Goal: Task Accomplishment & Management: Complete application form

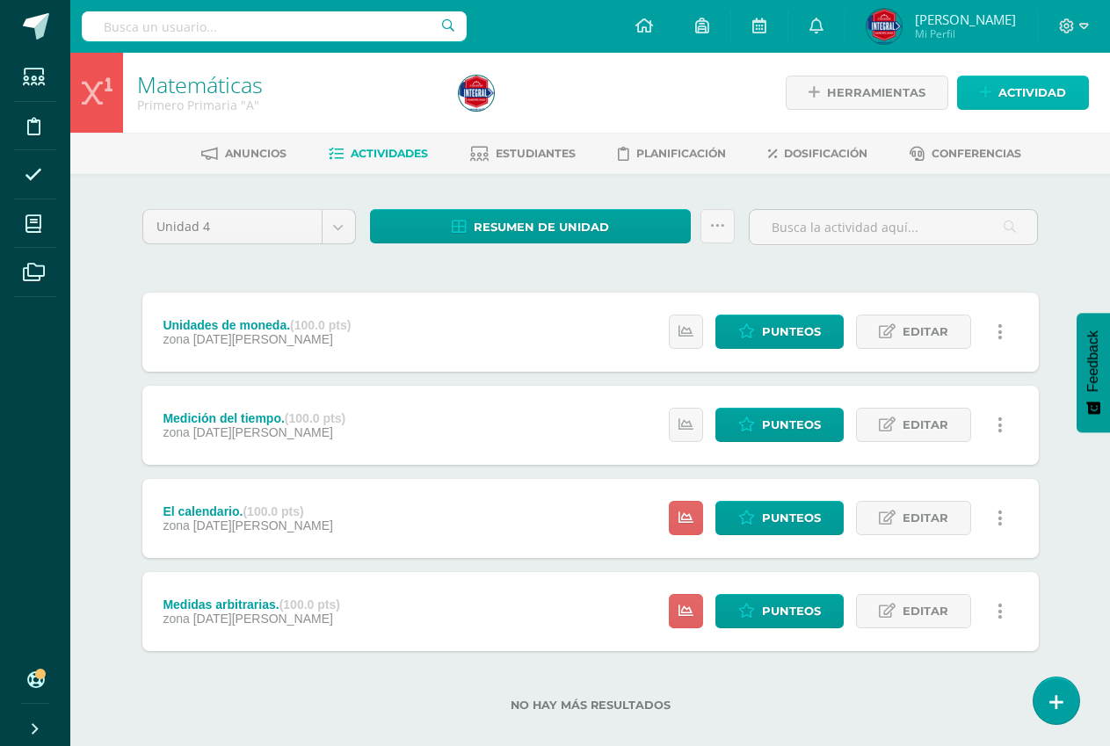
click at [1034, 93] on span "Actividad" at bounding box center [1033, 92] width 68 height 33
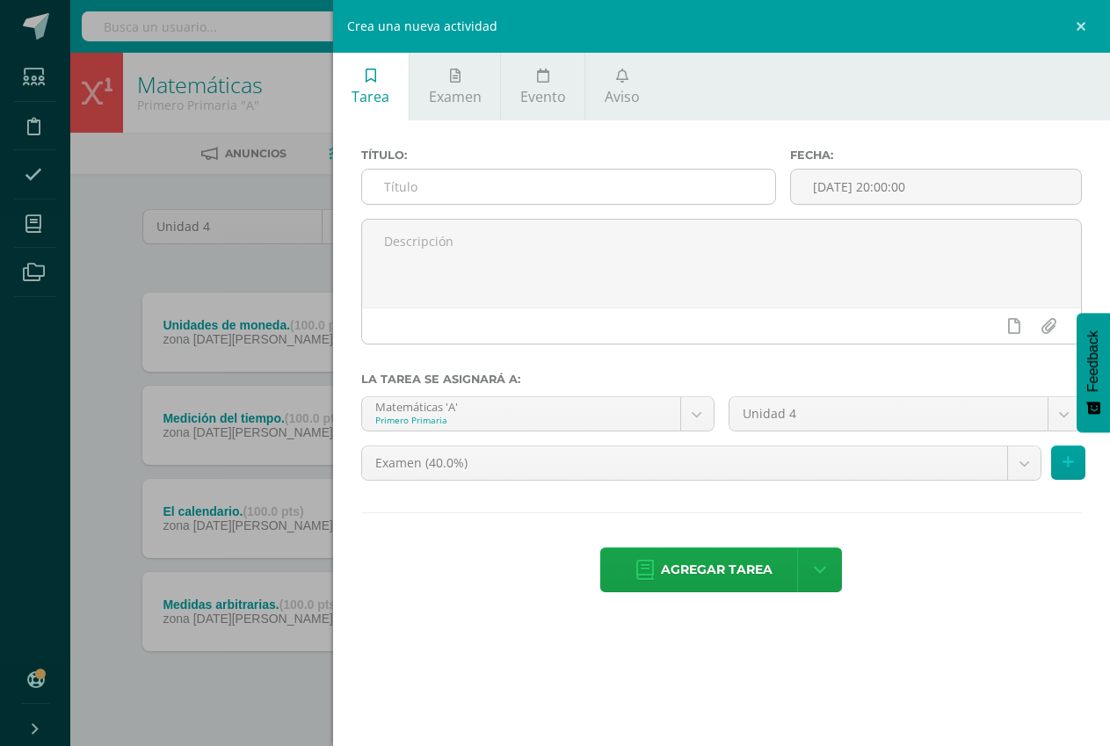
click at [638, 196] on input "text" at bounding box center [568, 187] width 413 height 34
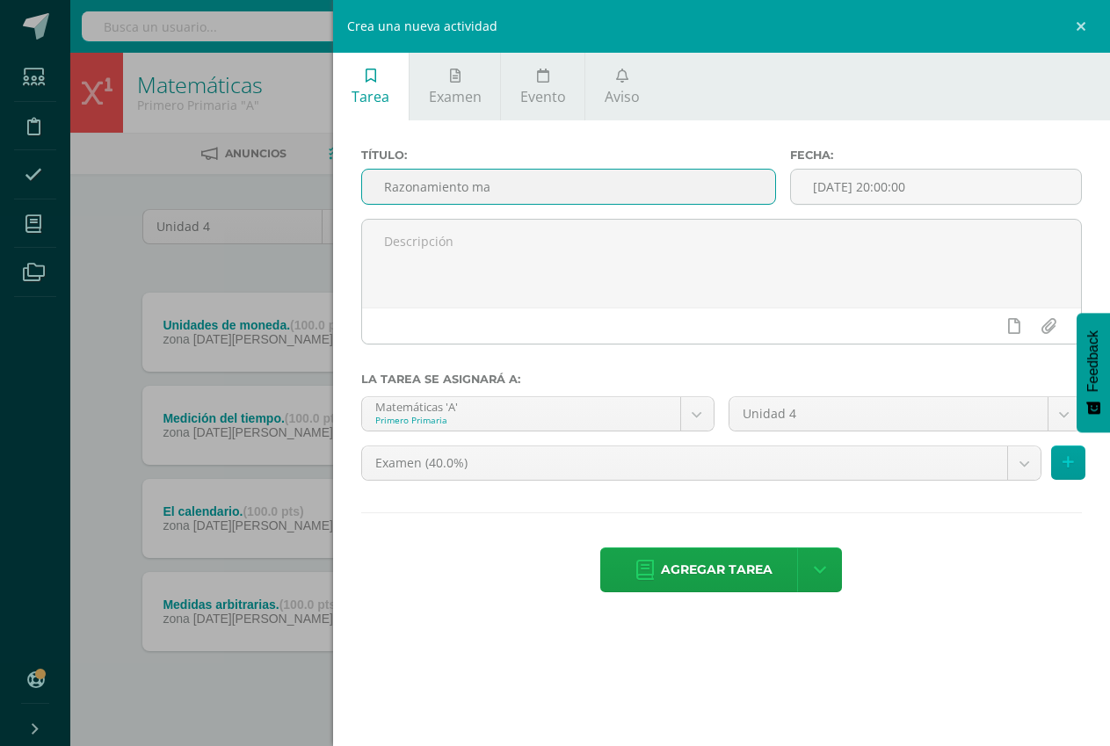
click at [495, 188] on input "Razonamiento ma" at bounding box center [568, 187] width 413 height 34
type input "Razonamiento matemático."
click at [865, 178] on input "[DATE] 20:00:00" at bounding box center [936, 187] width 290 height 34
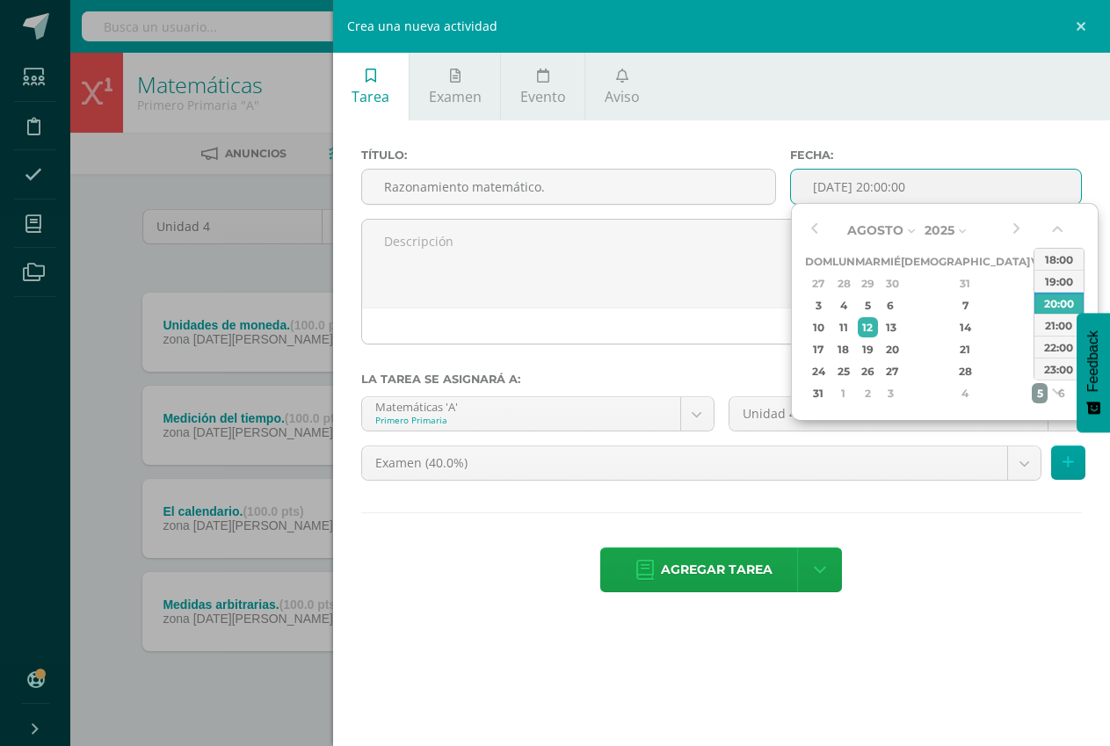
click at [1032, 390] on div "5" at bounding box center [1040, 393] width 16 height 20
type input "2025-09-05 20:00"
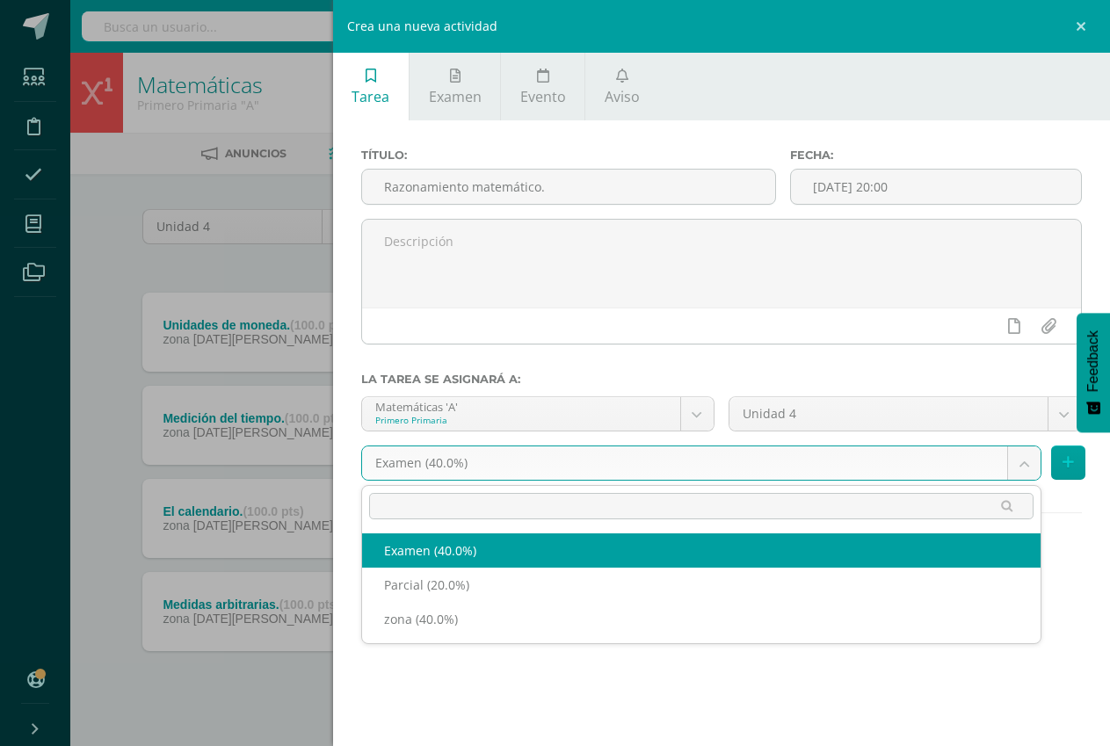
click at [607, 463] on body "Estudiantes Disciplina Asistencia Mis cursos Archivos Soporte Centro de ayuda Ú…" at bounding box center [555, 384] width 1110 height 768
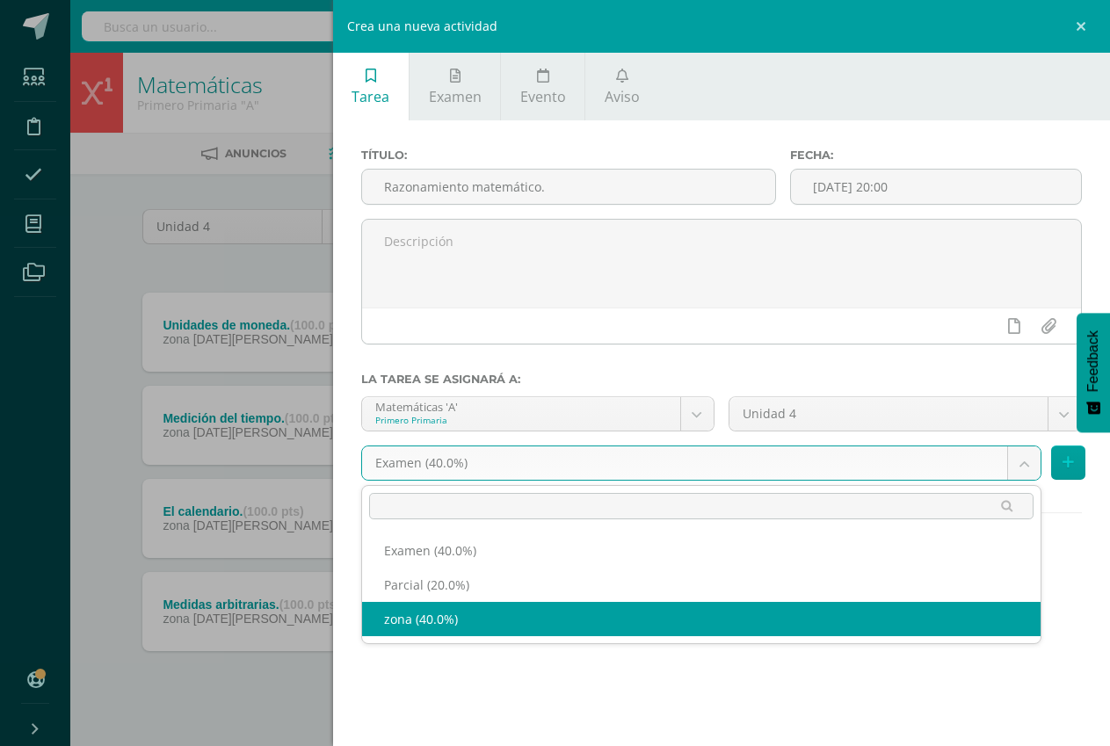
select select "192364"
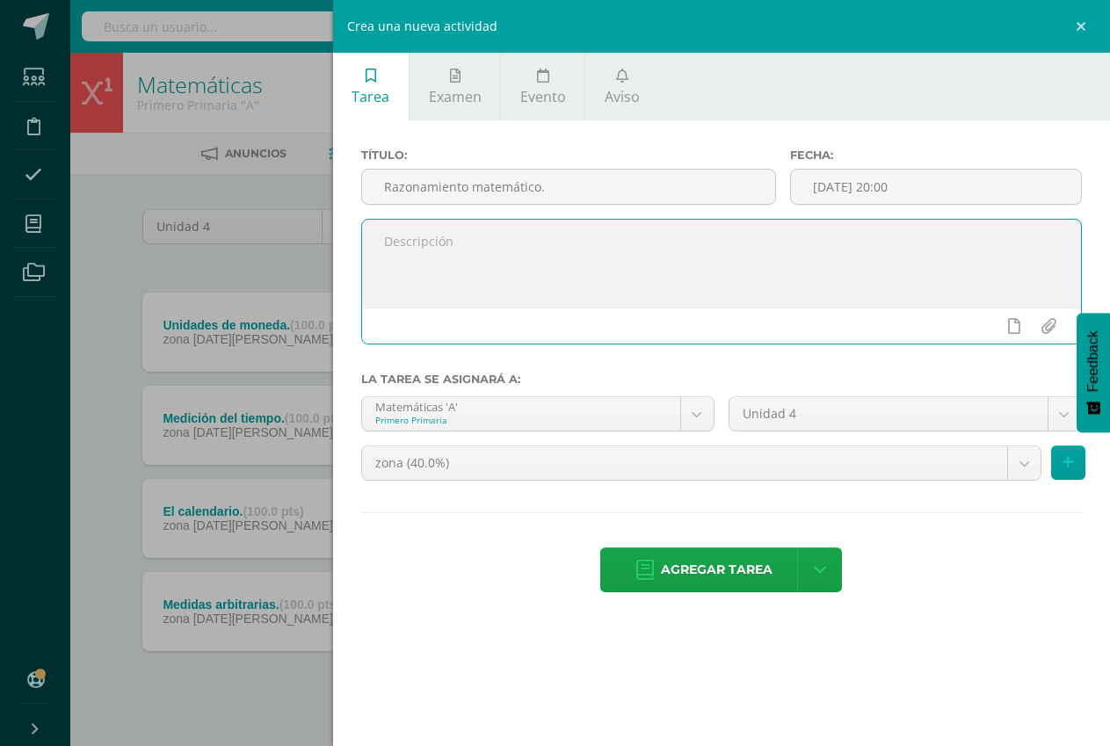
drag, startPoint x: 496, startPoint y: 258, endPoint x: 406, endPoint y: 64, distance: 213.1
click at [496, 258] on textarea at bounding box center [721, 264] width 719 height 88
click at [706, 249] on textarea "Realizar las hojas de trabajo del libro de texto página. 196 y 197" at bounding box center [721, 264] width 719 height 88
type textarea "Realizar las hojas de trabajo del libro de texto página 196 y 197"
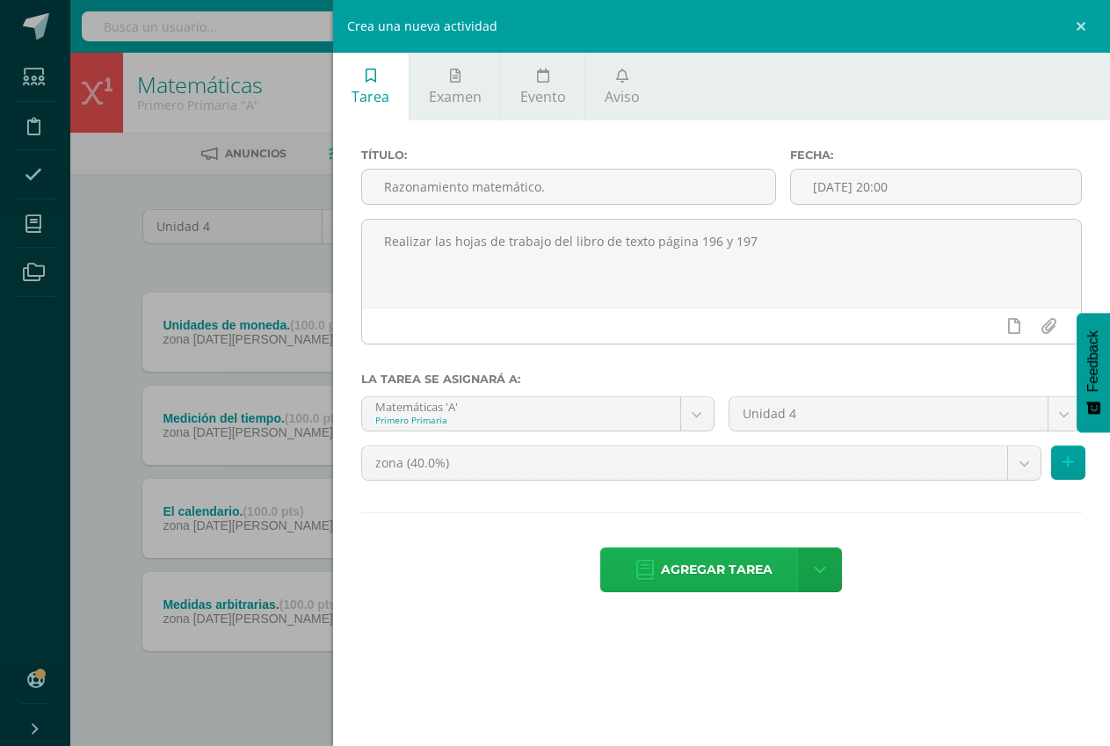
click at [684, 572] on span "Agregar tarea" at bounding box center [717, 569] width 112 height 43
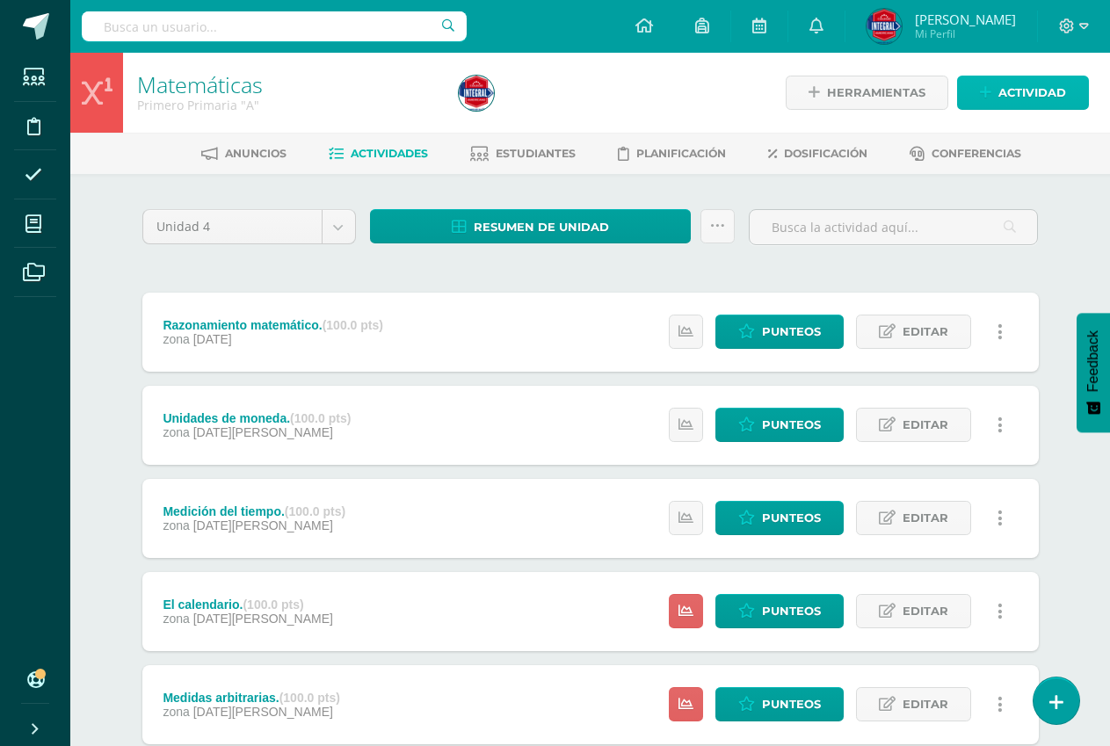
click at [986, 91] on icon at bounding box center [985, 92] width 11 height 15
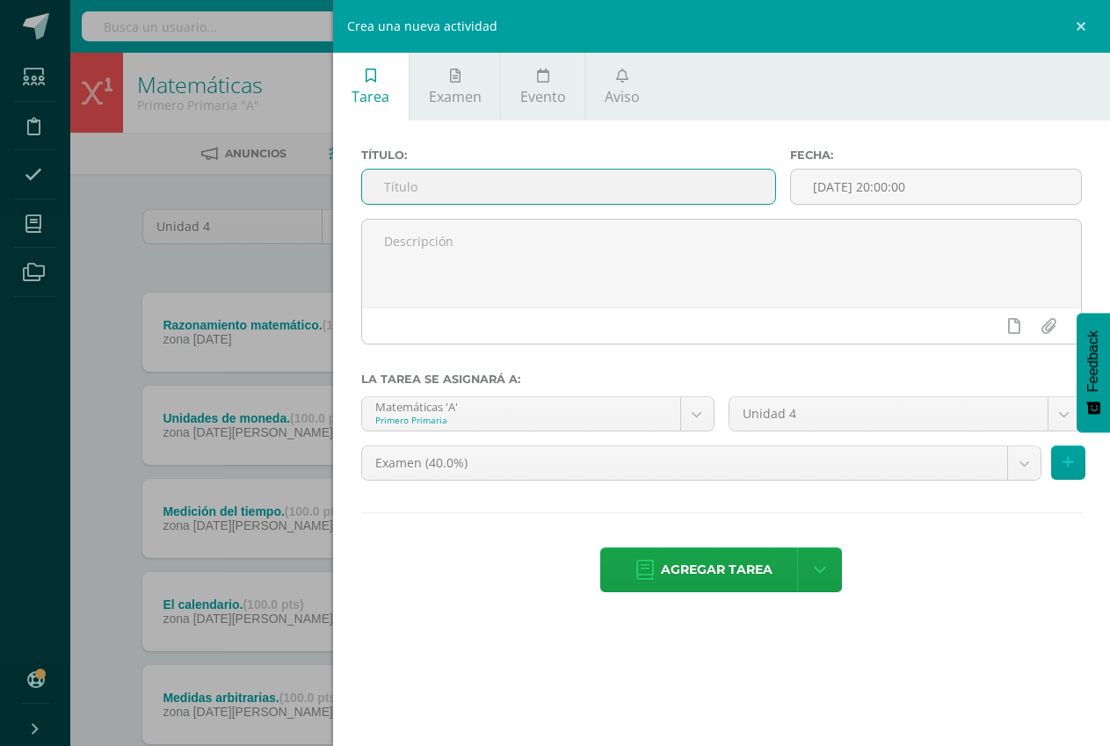
click at [477, 188] on input "text" at bounding box center [568, 187] width 413 height 34
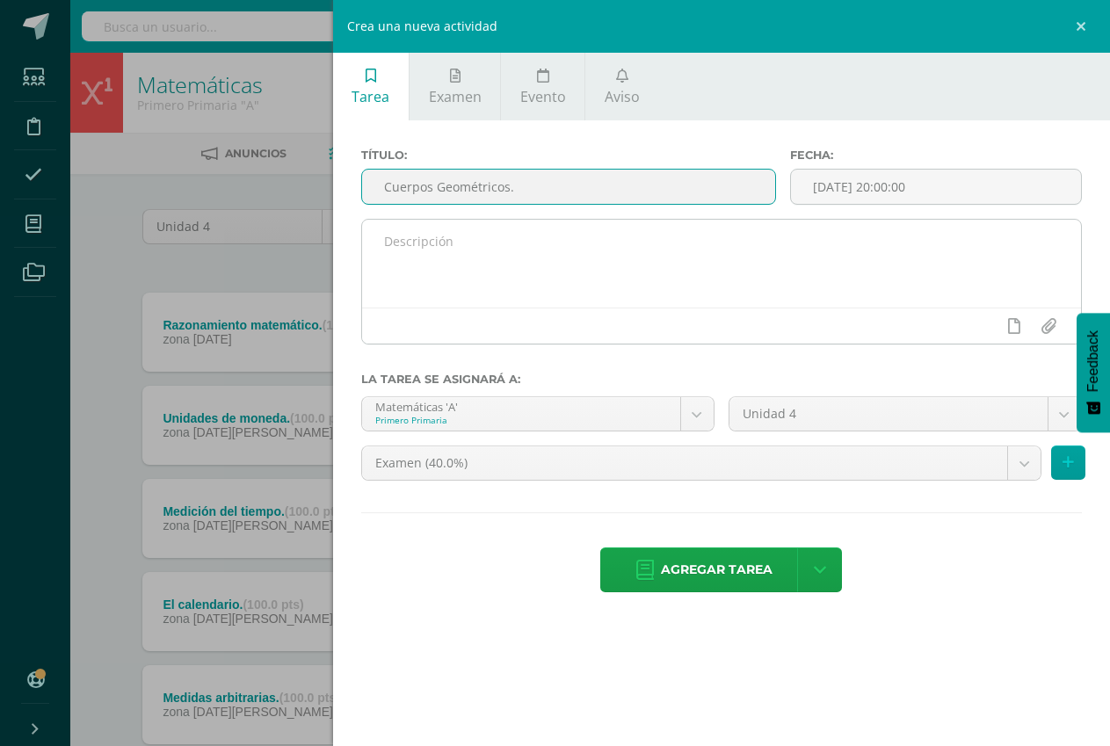
type input "Cuerpos Geométricos."
click at [657, 269] on textarea at bounding box center [721, 264] width 719 height 88
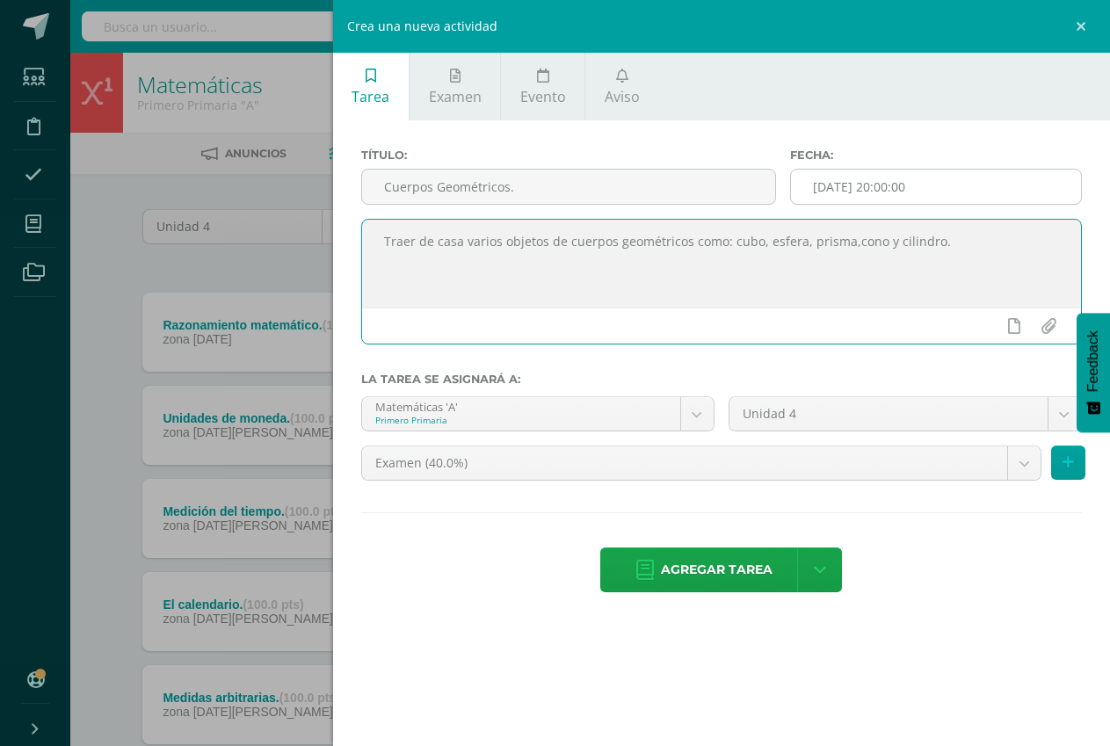
type textarea "Traer de casa varios objetos de cuerpos geométricos como: cubo, esfera, prisma,…"
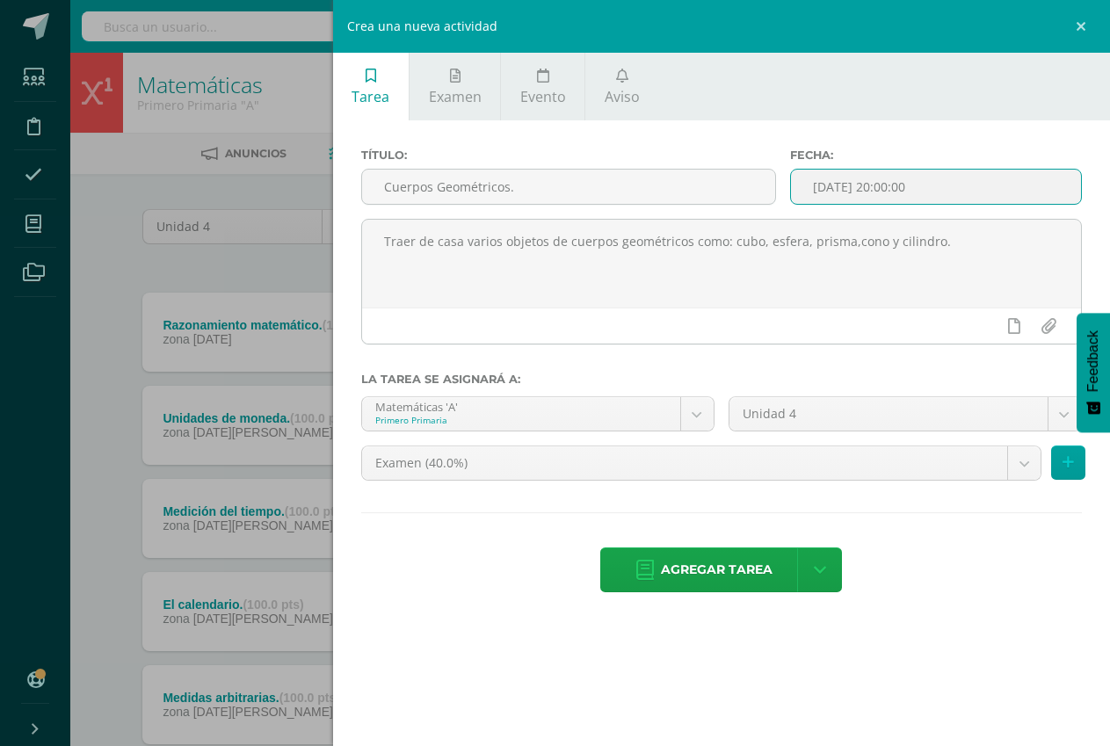
click at [861, 185] on input "[DATE] 20:00:00" at bounding box center [936, 187] width 290 height 34
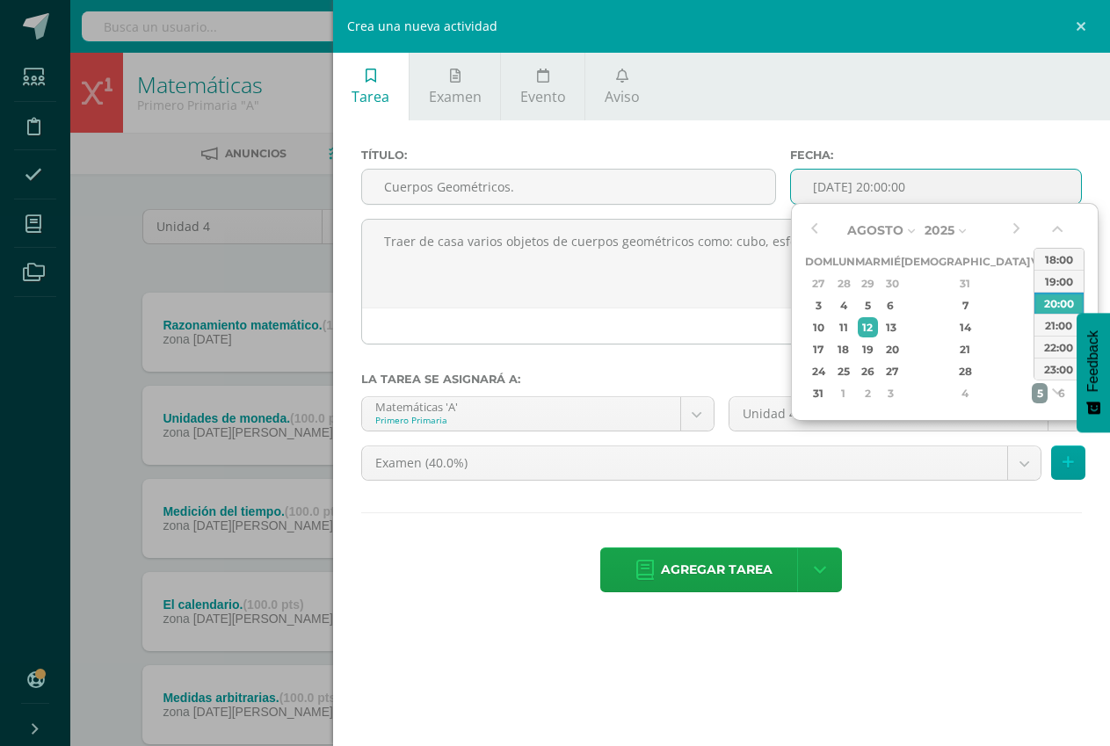
click at [1032, 394] on div "5" at bounding box center [1040, 393] width 16 height 20
type input "2025-09-05 20:00"
click at [598, 458] on body "Tarea asignada exitosamente Estudiantes Disciplina Asistencia Mis cursos Archiv…" at bounding box center [555, 430] width 1110 height 861
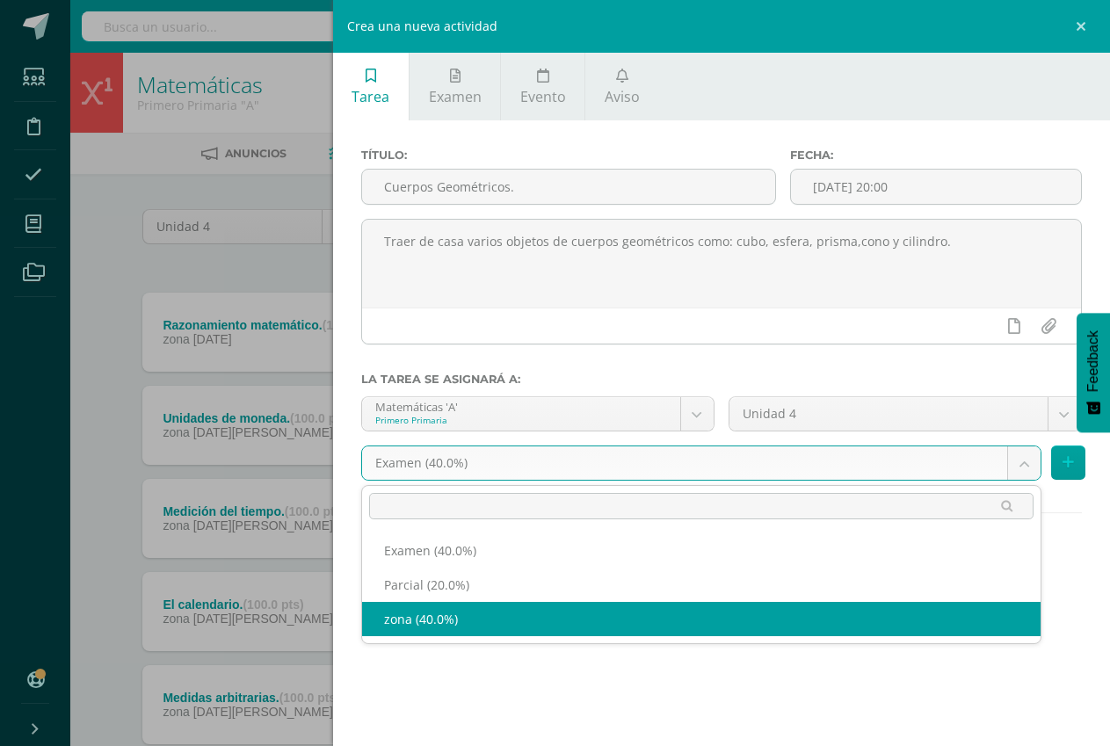
select select "192364"
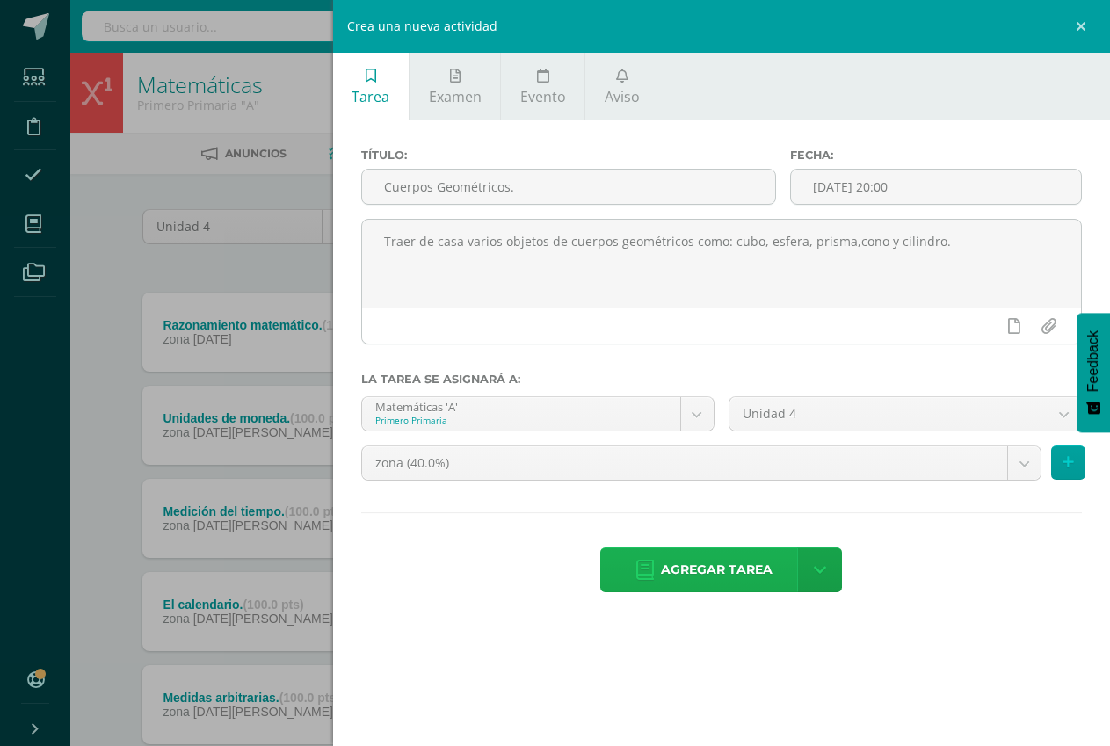
click at [725, 563] on span "Agregar tarea" at bounding box center [717, 569] width 112 height 43
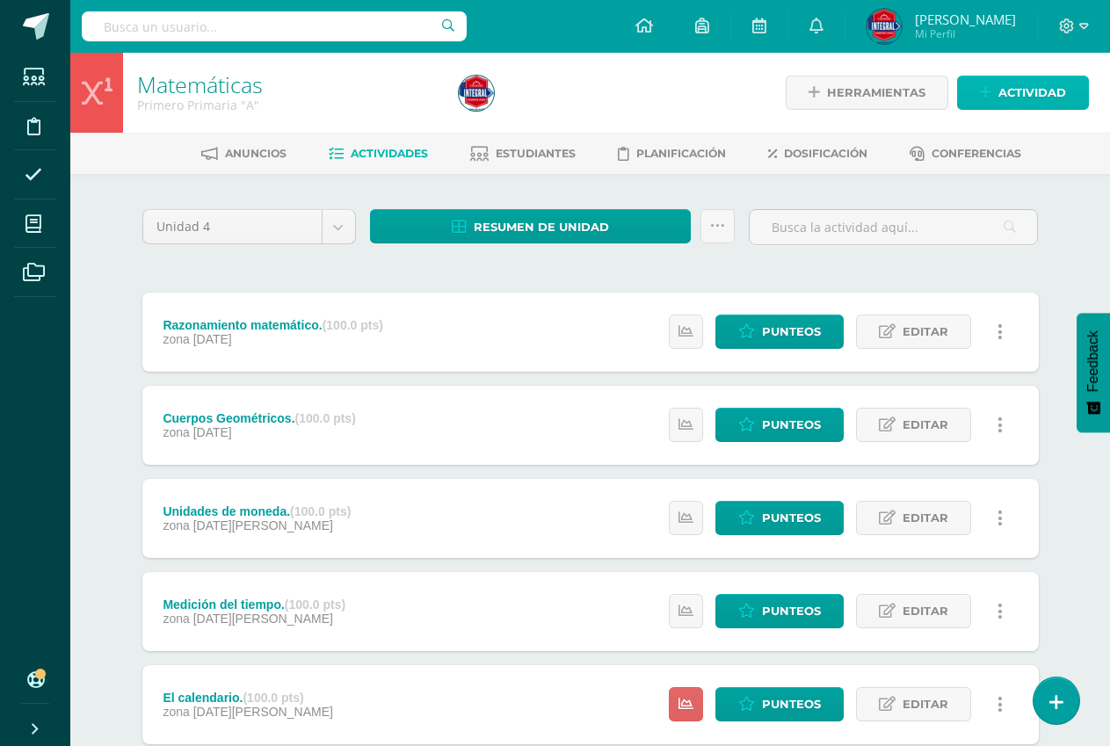
click at [978, 91] on link "Actividad" at bounding box center [1023, 93] width 132 height 34
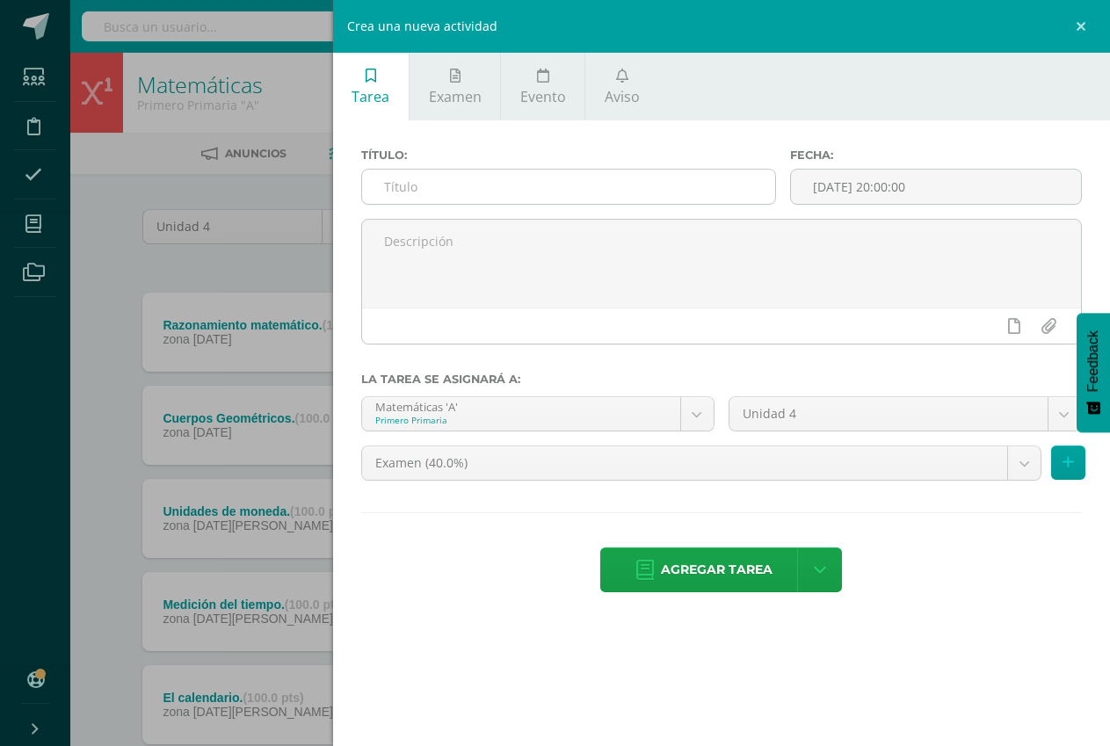
click at [646, 169] on div at bounding box center [568, 187] width 415 height 36
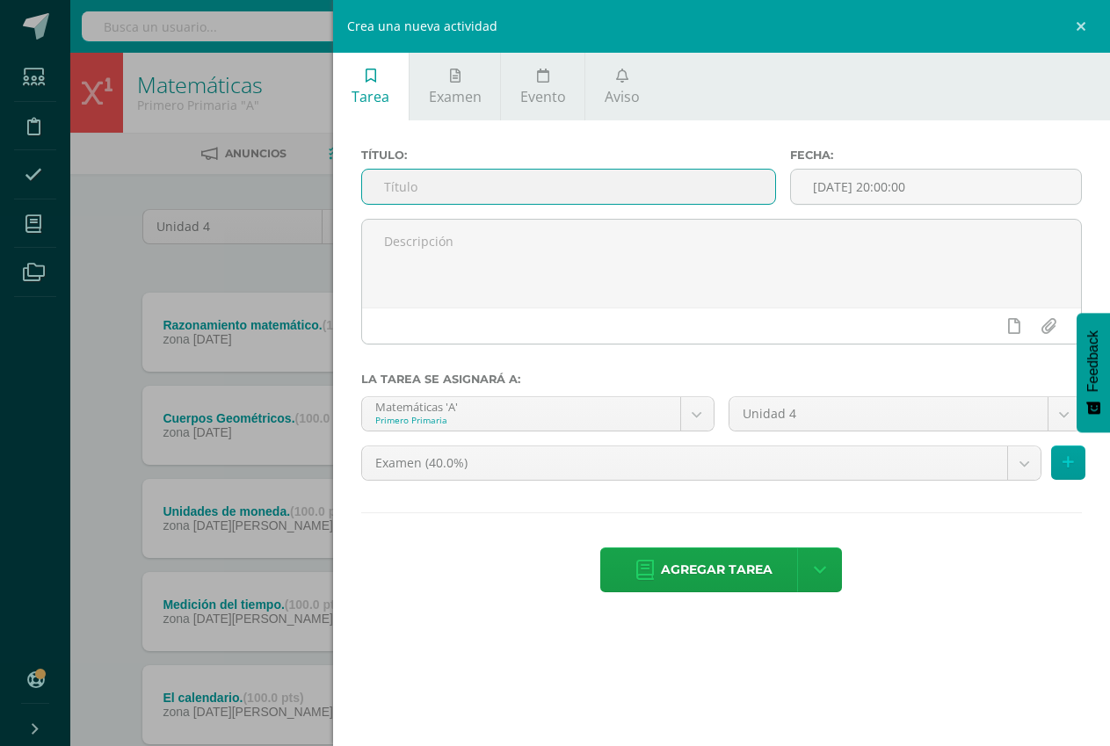
click at [643, 184] on input "text" at bounding box center [568, 187] width 413 height 34
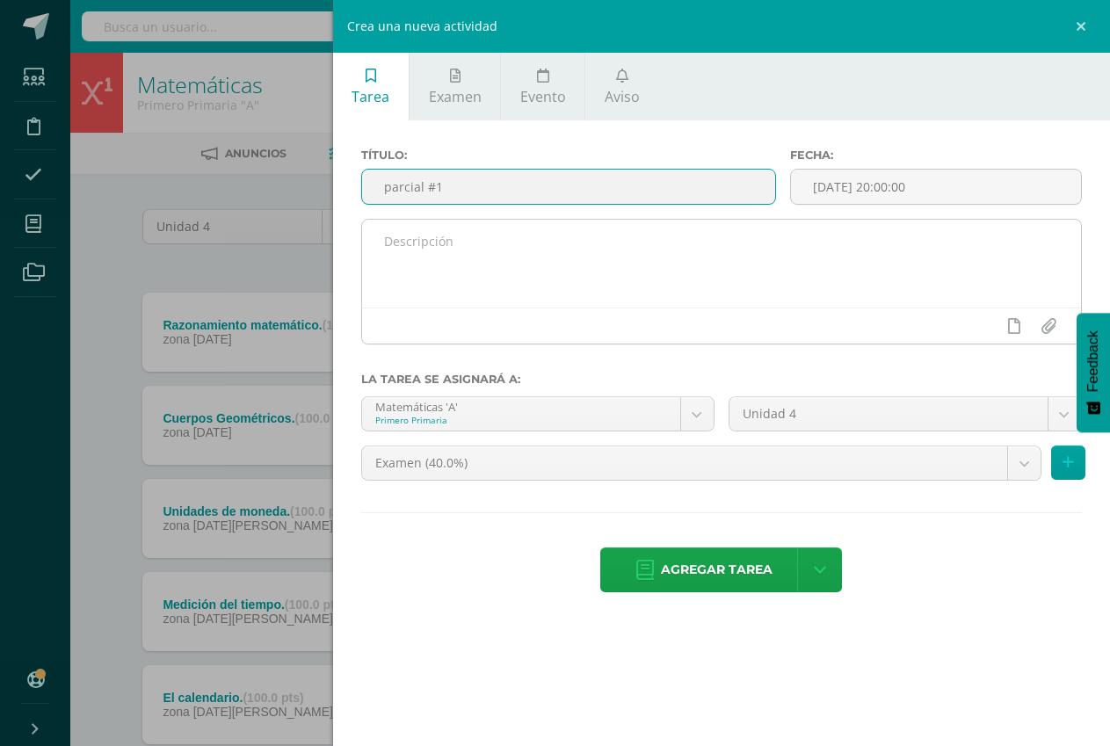
type input "parcial #1"
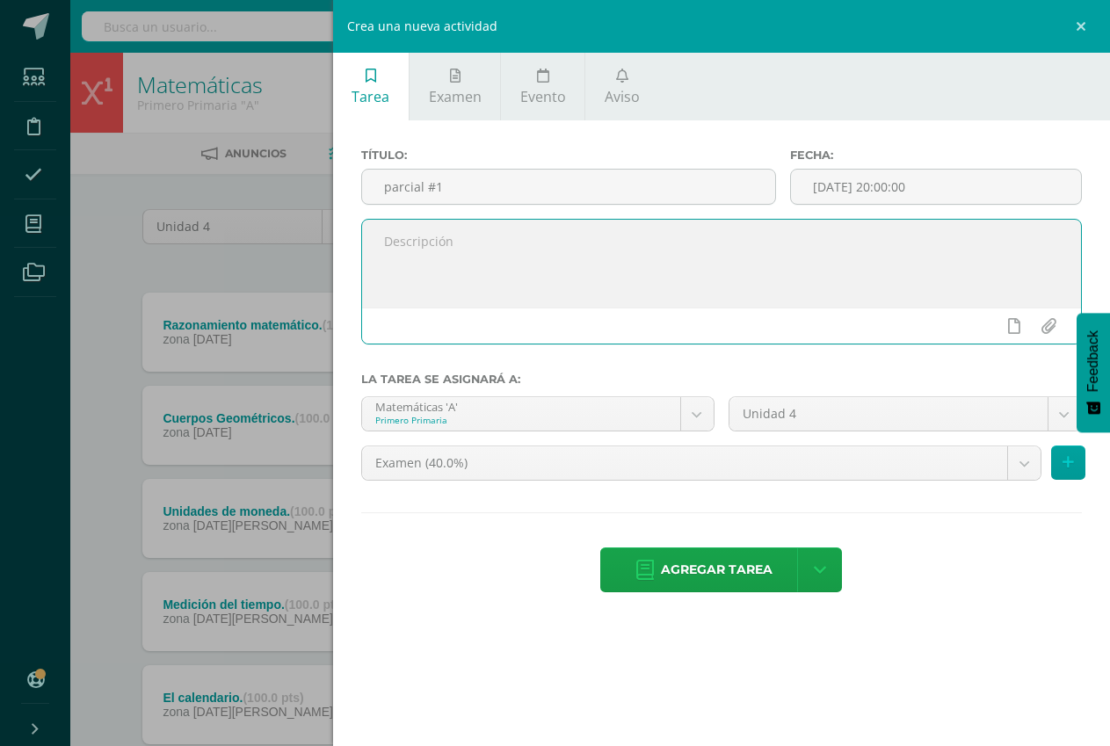
click at [603, 267] on textarea at bounding box center [721, 264] width 719 height 88
type textarea "Se enviarán los temas para la evaluación por agenda."
click at [891, 191] on input "[DATE] 20:00:00" at bounding box center [936, 187] width 290 height 34
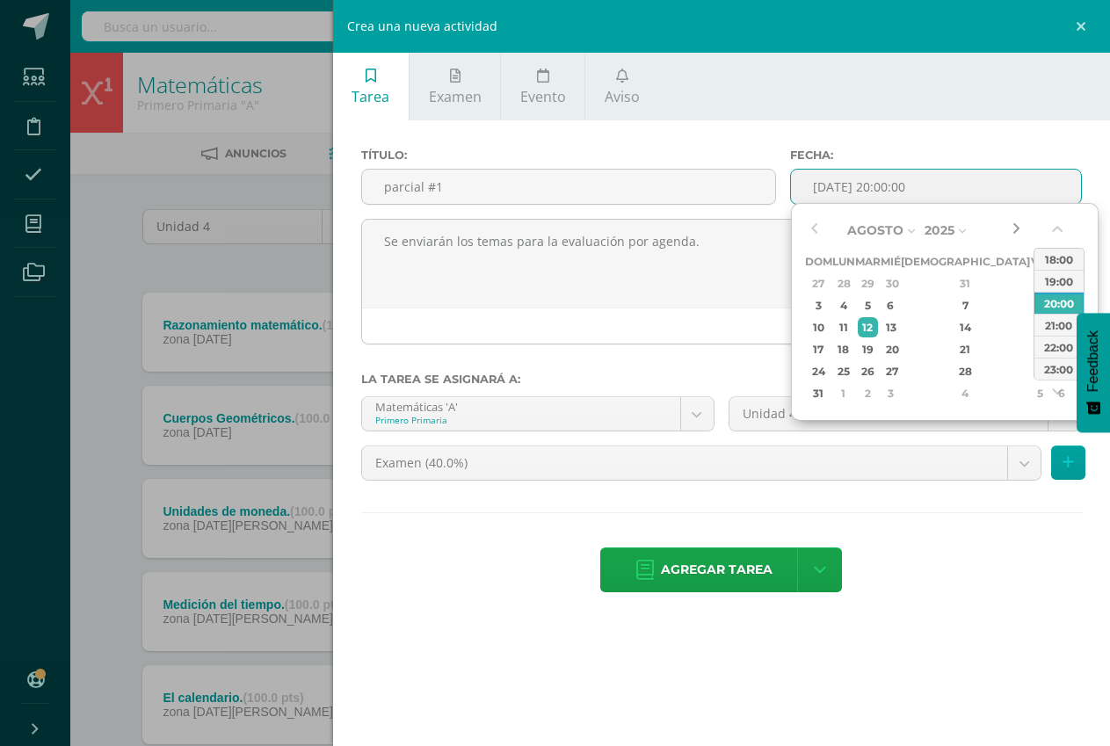
click at [1013, 235] on button "button" at bounding box center [1016, 230] width 18 height 26
click at [1032, 304] on div "12" at bounding box center [1040, 305] width 16 height 20
type input "[DATE] 20:00"
click at [617, 466] on body "Tarea asignada exitosamente Estudiantes Disciplina Asistencia Mis cursos Archiv…" at bounding box center [555, 477] width 1110 height 955
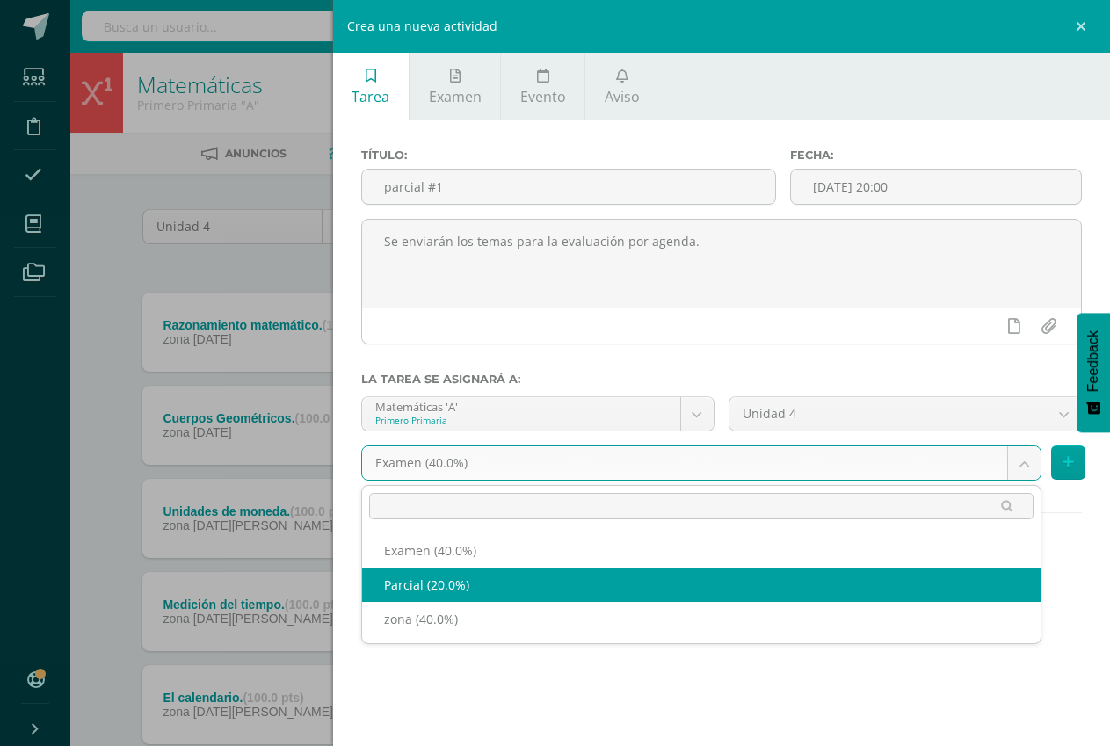
select select "192366"
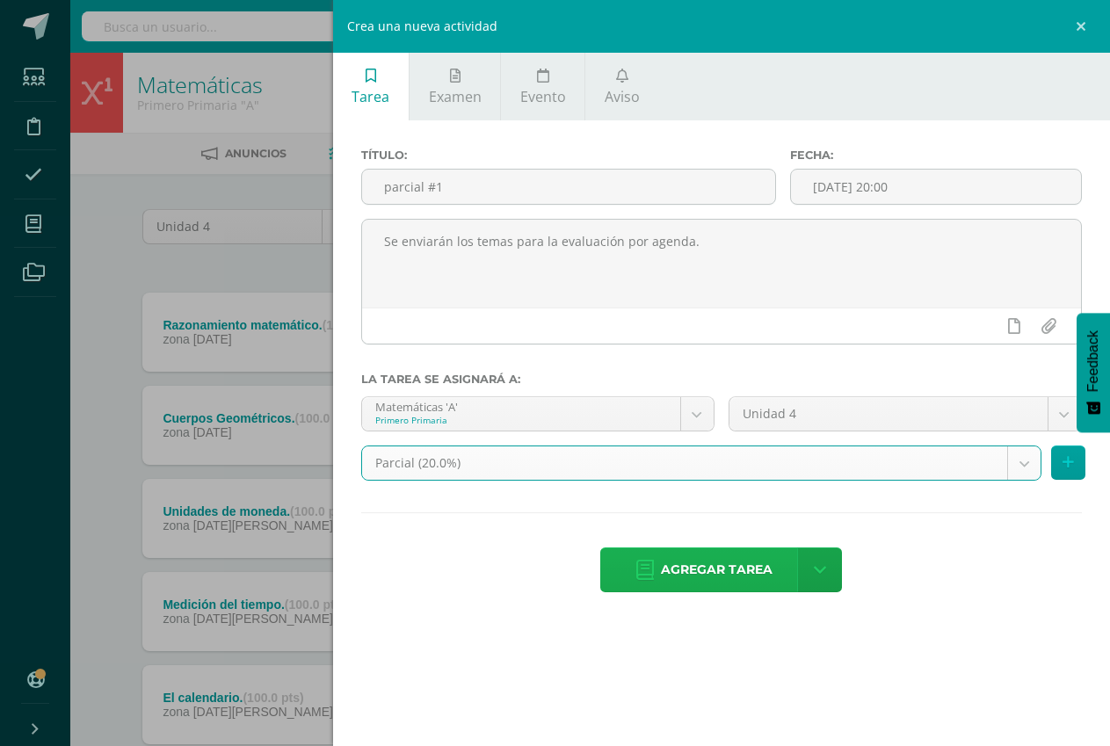
click at [701, 581] on span "Agregar tarea" at bounding box center [717, 569] width 112 height 43
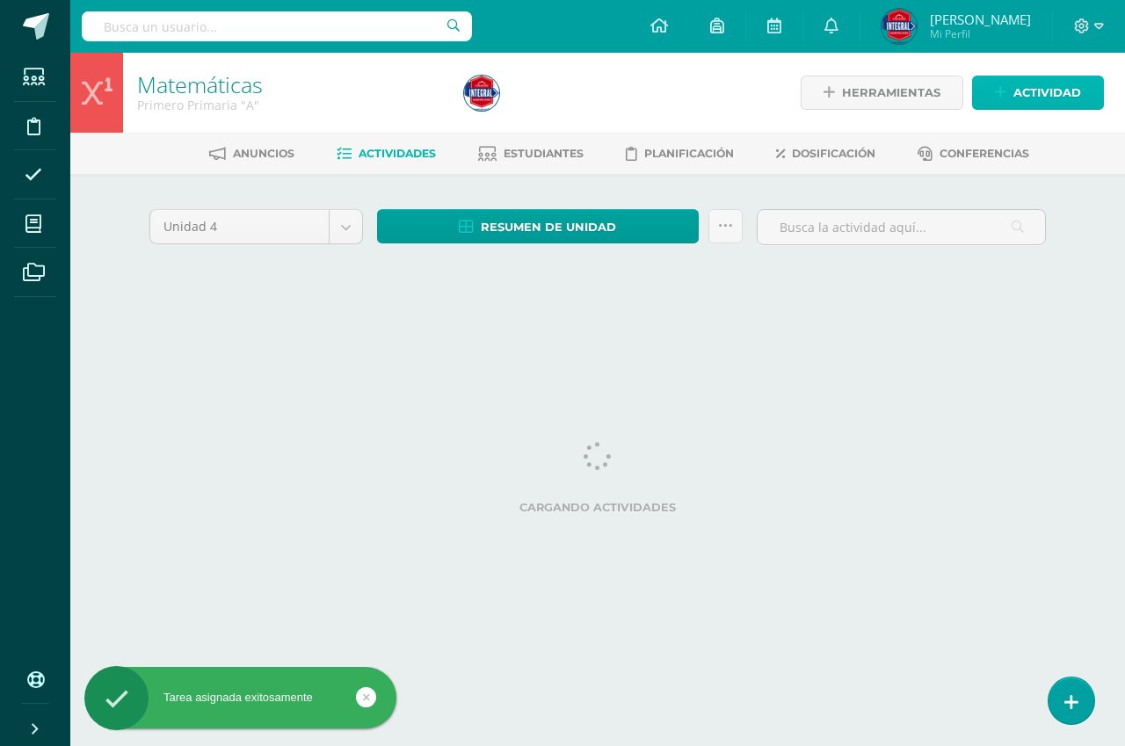
click at [1014, 95] on span "Actividad" at bounding box center [1047, 92] width 68 height 33
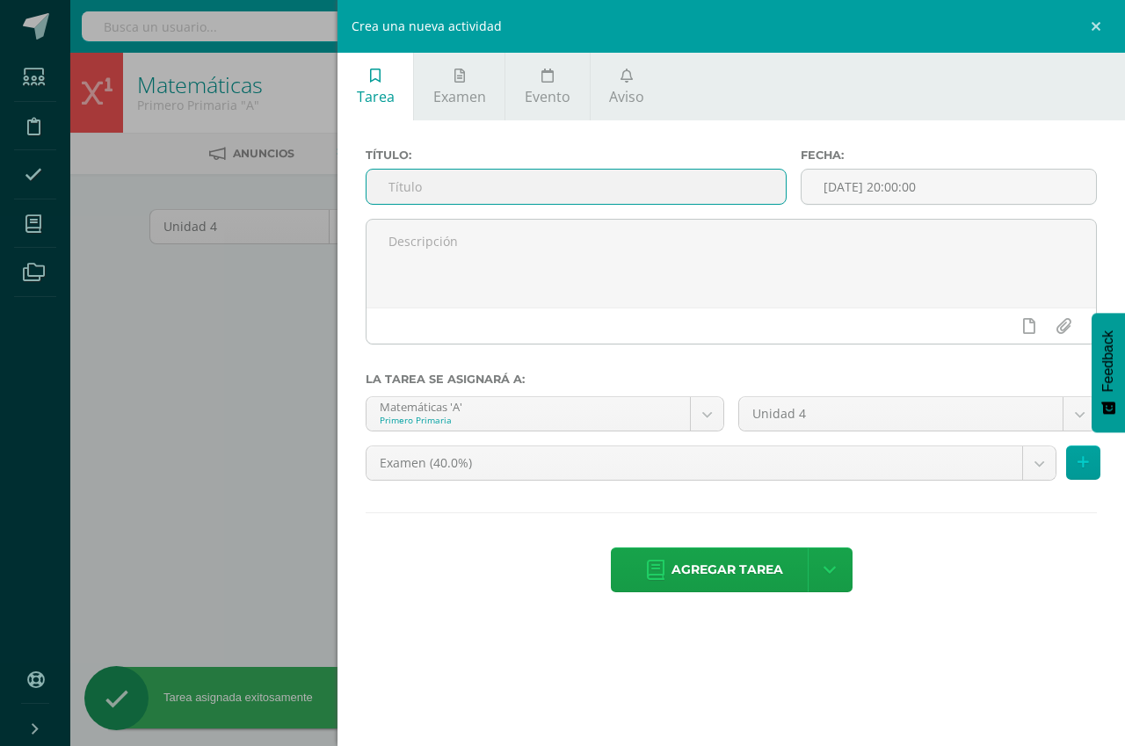
click at [429, 185] on input "text" at bounding box center [576, 187] width 419 height 34
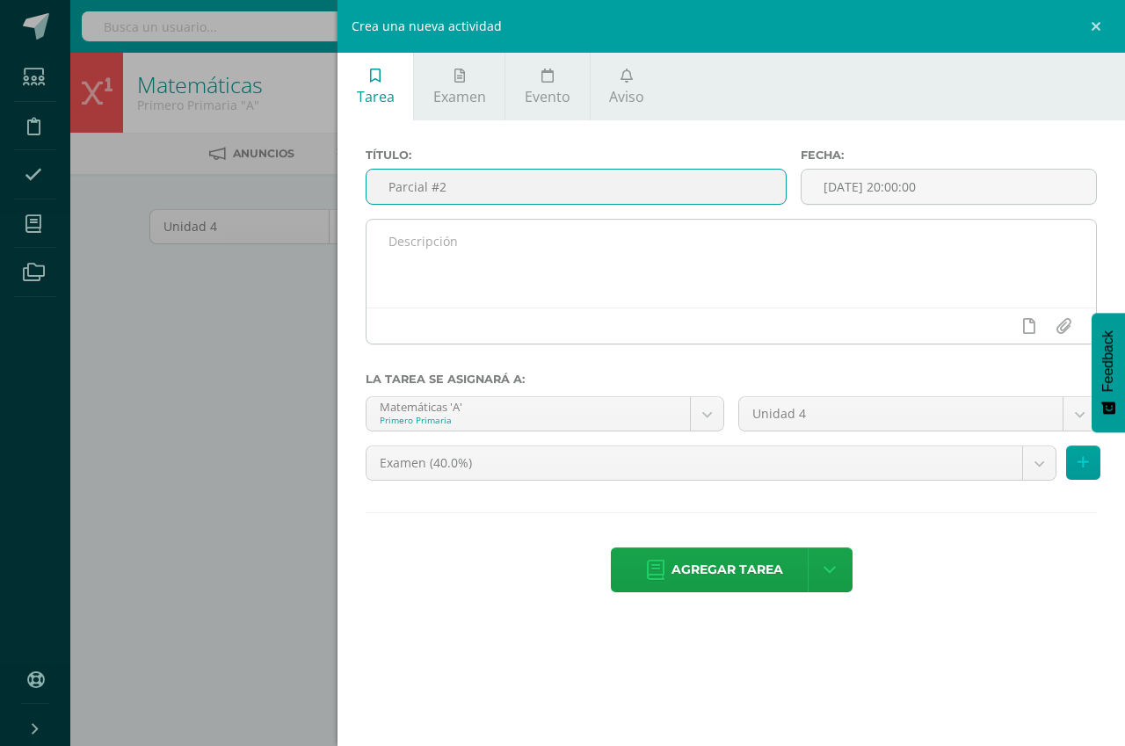
type input "Parcial #2"
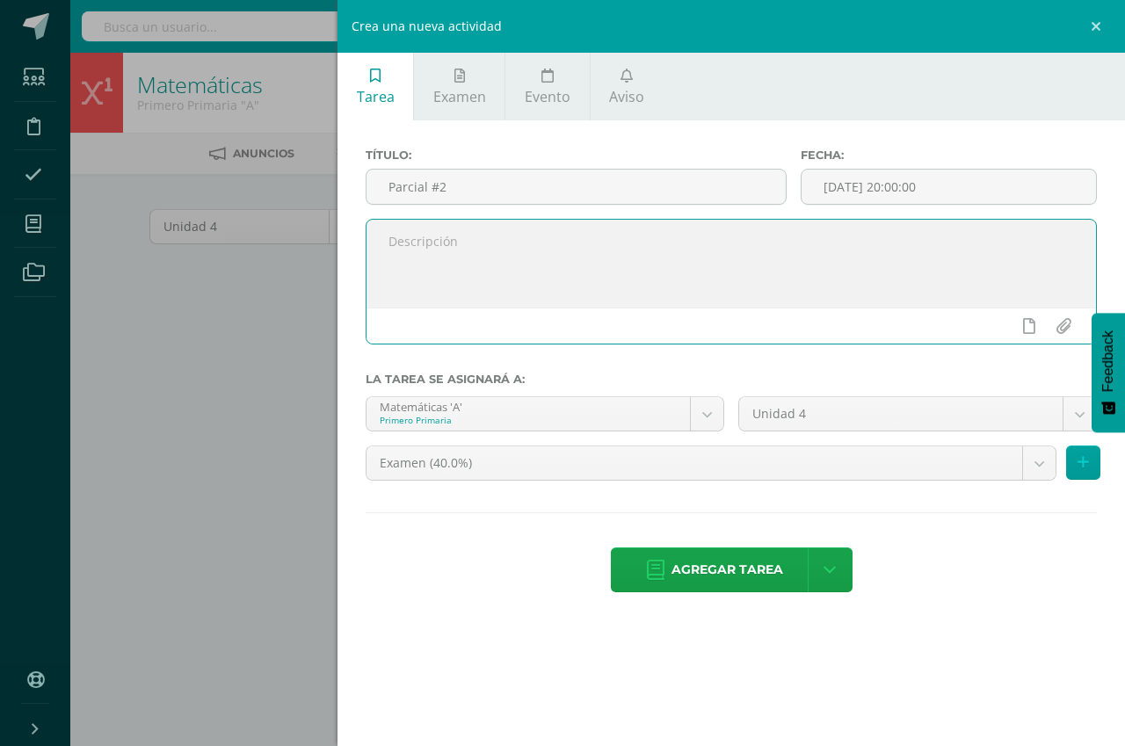
click at [425, 242] on textarea at bounding box center [732, 264] width 730 height 88
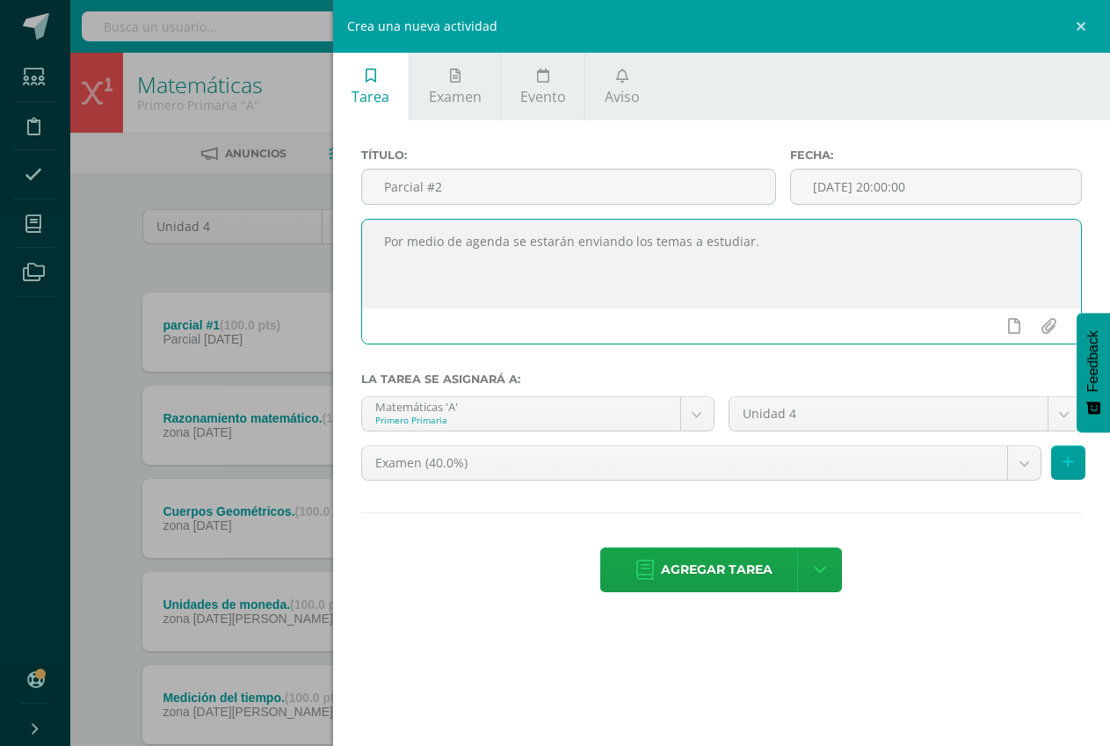
click at [796, 243] on textarea "Por medio de agenda se estarán enviando los temas a estudiar." at bounding box center [721, 264] width 719 height 88
type textarea "Por medio de agenda se estarán enviando los temas a estudiar."
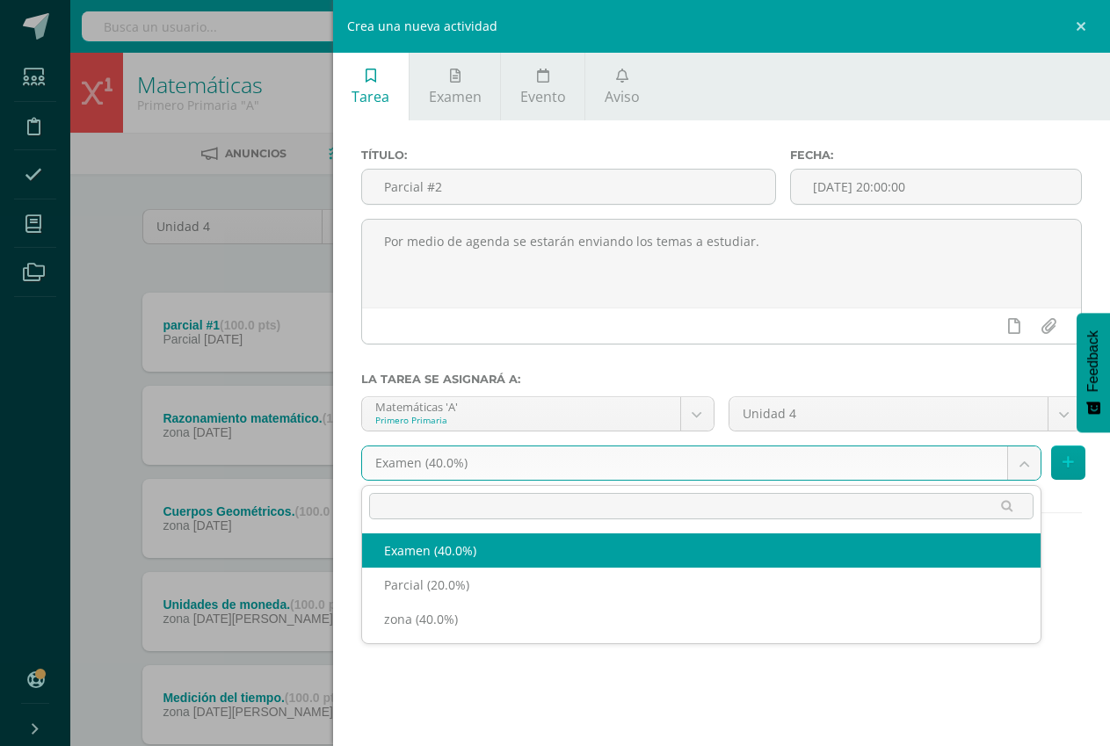
click at [606, 461] on body "Tarea asignada exitosamente Estudiantes Disciplina Asistencia Mis cursos Archiv…" at bounding box center [555, 524] width 1110 height 1048
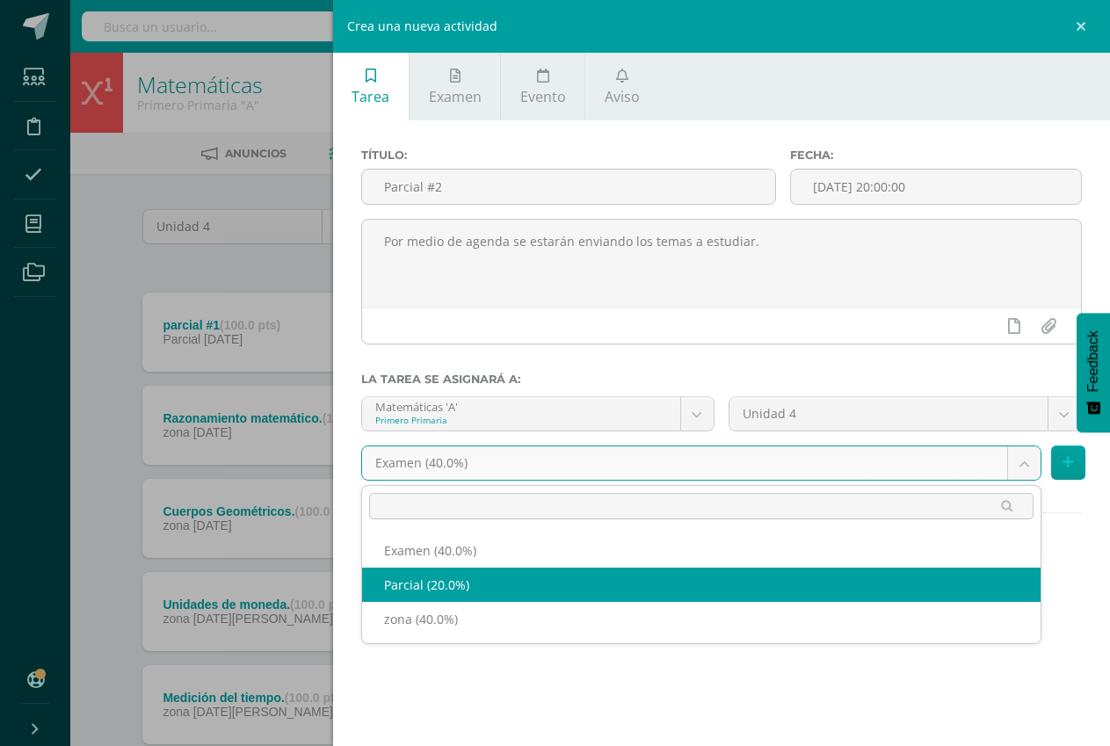
select select "192366"
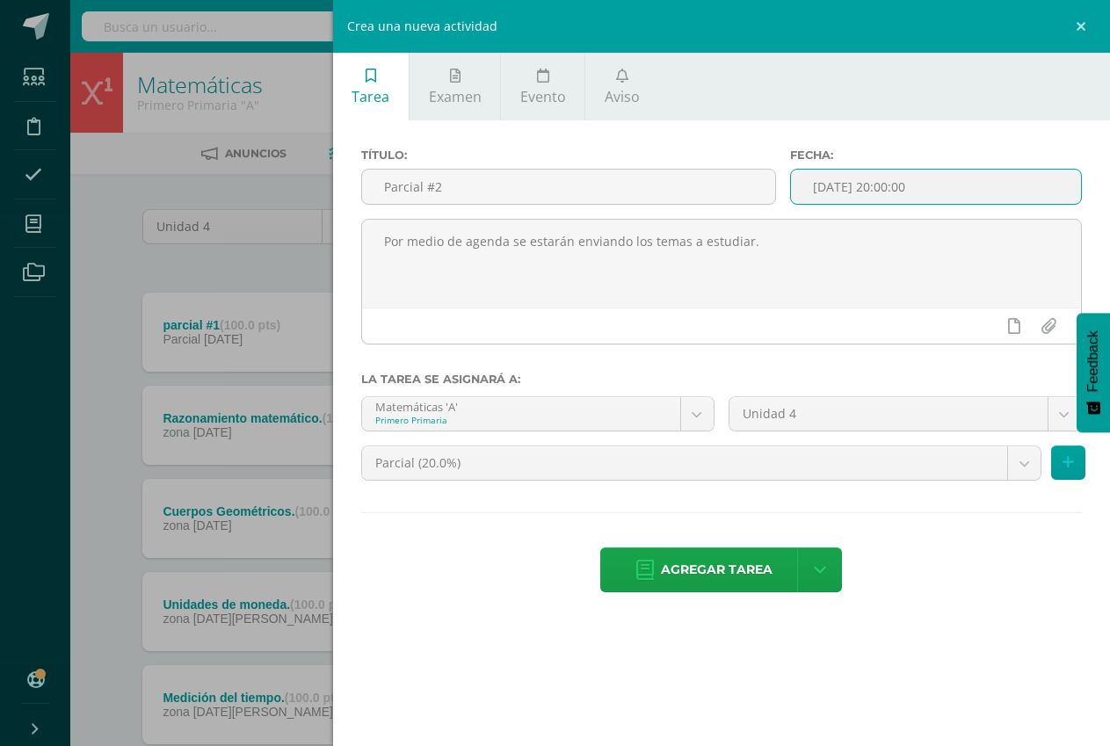
click at [863, 194] on input "[DATE] 20:00:00" at bounding box center [936, 187] width 290 height 34
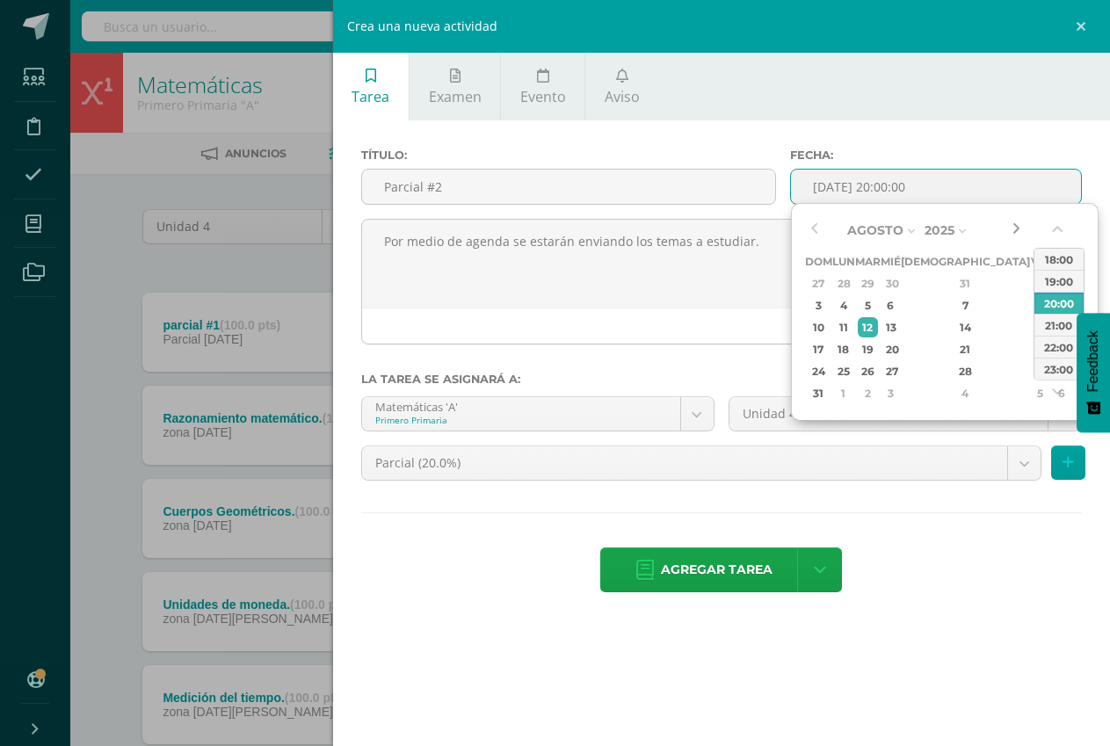
click at [1016, 226] on button "button" at bounding box center [1016, 230] width 18 height 26
click at [1032, 344] on div "26" at bounding box center [1040, 349] width 16 height 20
click at [1032, 307] on div "12" at bounding box center [1040, 305] width 16 height 20
type input "2025-09-12 20:00"
click at [706, 579] on span "Agregar tarea" at bounding box center [717, 569] width 112 height 43
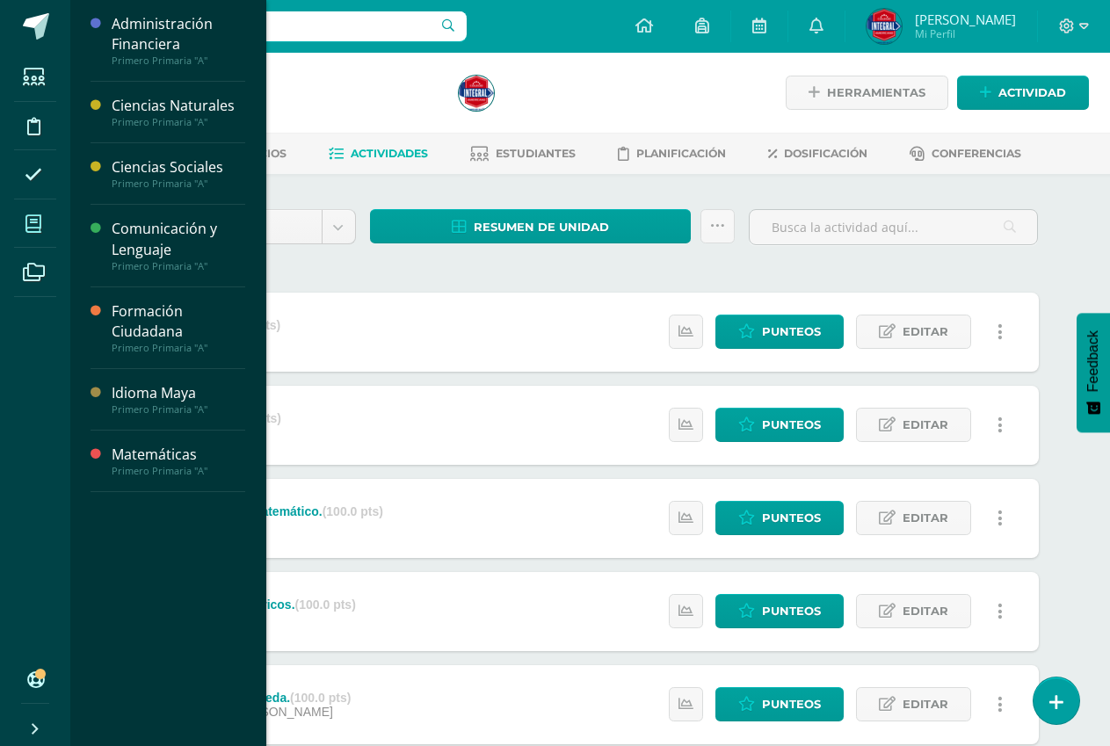
click at [40, 234] on span at bounding box center [34, 224] width 40 height 40
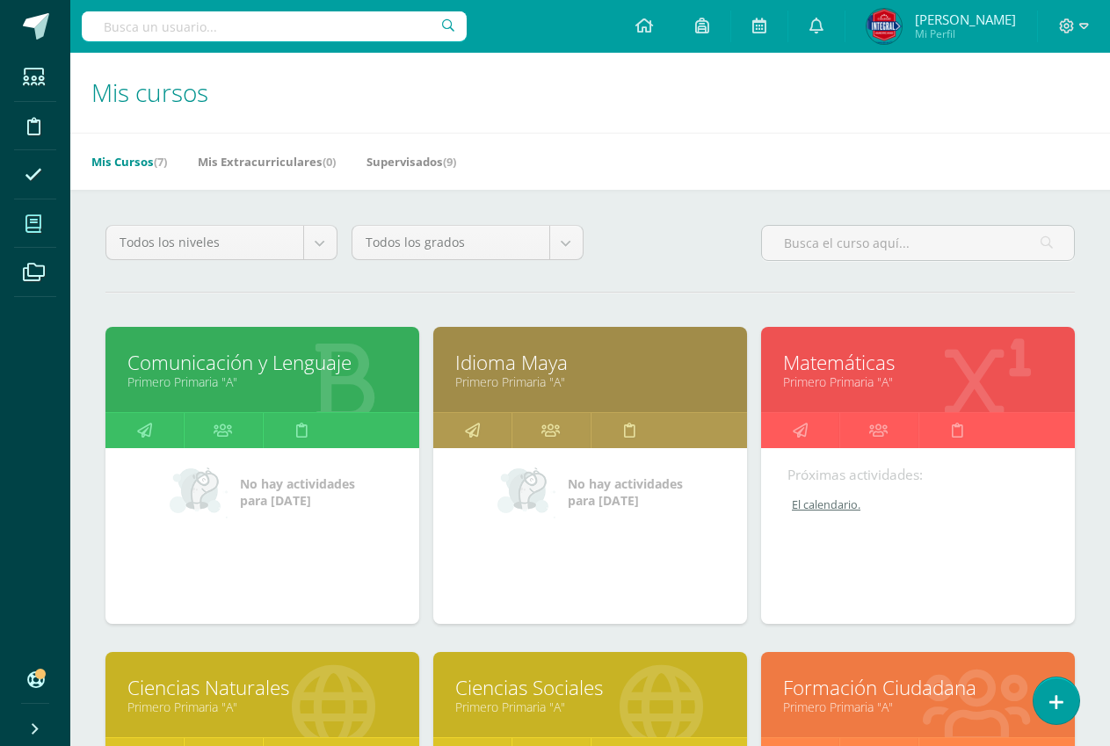
click at [550, 371] on link "Idioma Maya" at bounding box center [590, 362] width 270 height 27
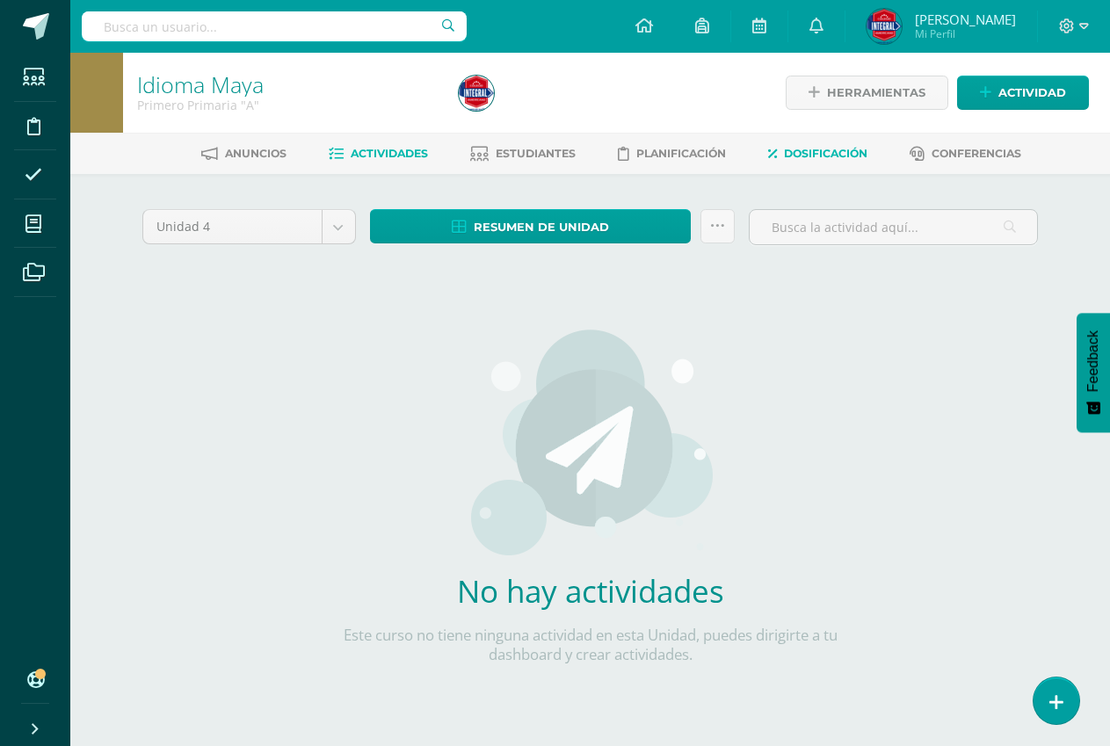
click at [819, 149] on span "Dosificación" at bounding box center [826, 153] width 84 height 13
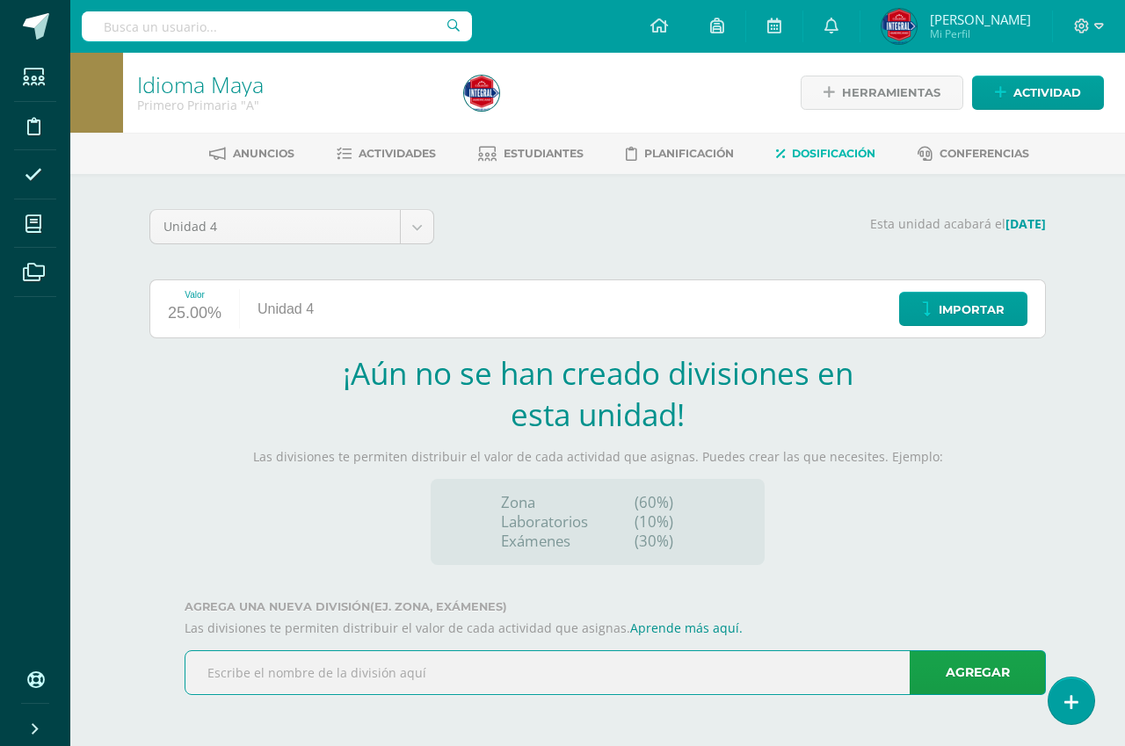
click at [381, 678] on input "text" at bounding box center [615, 672] width 860 height 43
type input "examen"
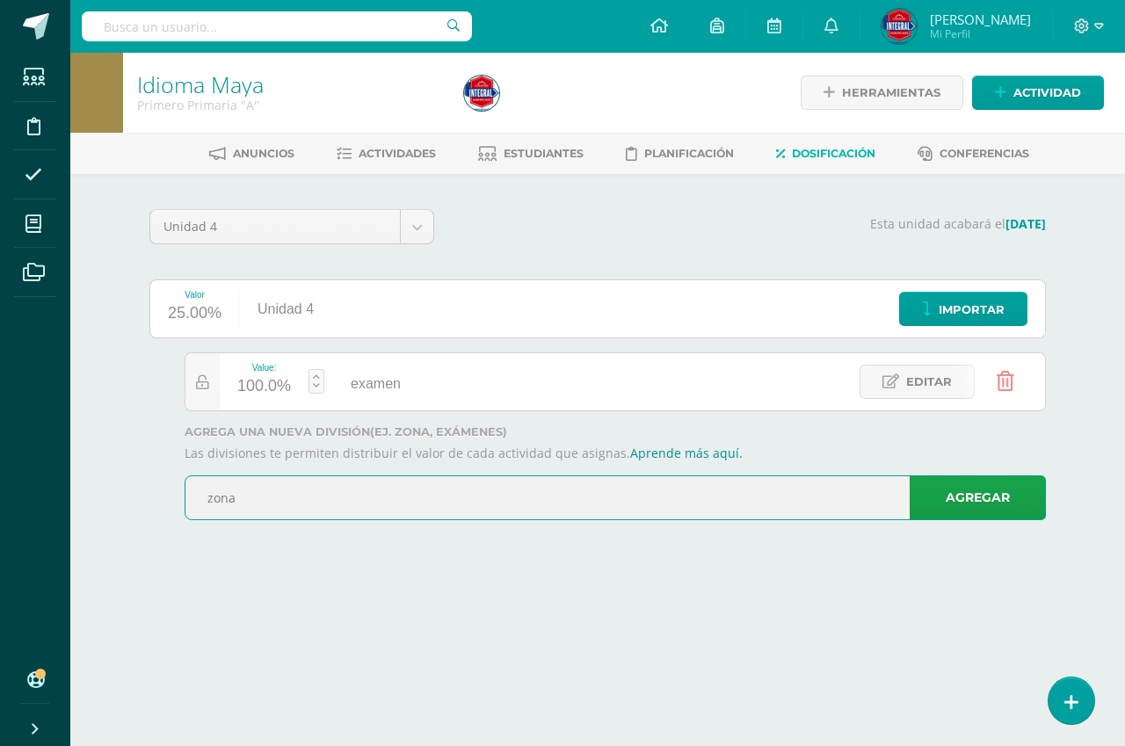
type input "zona"
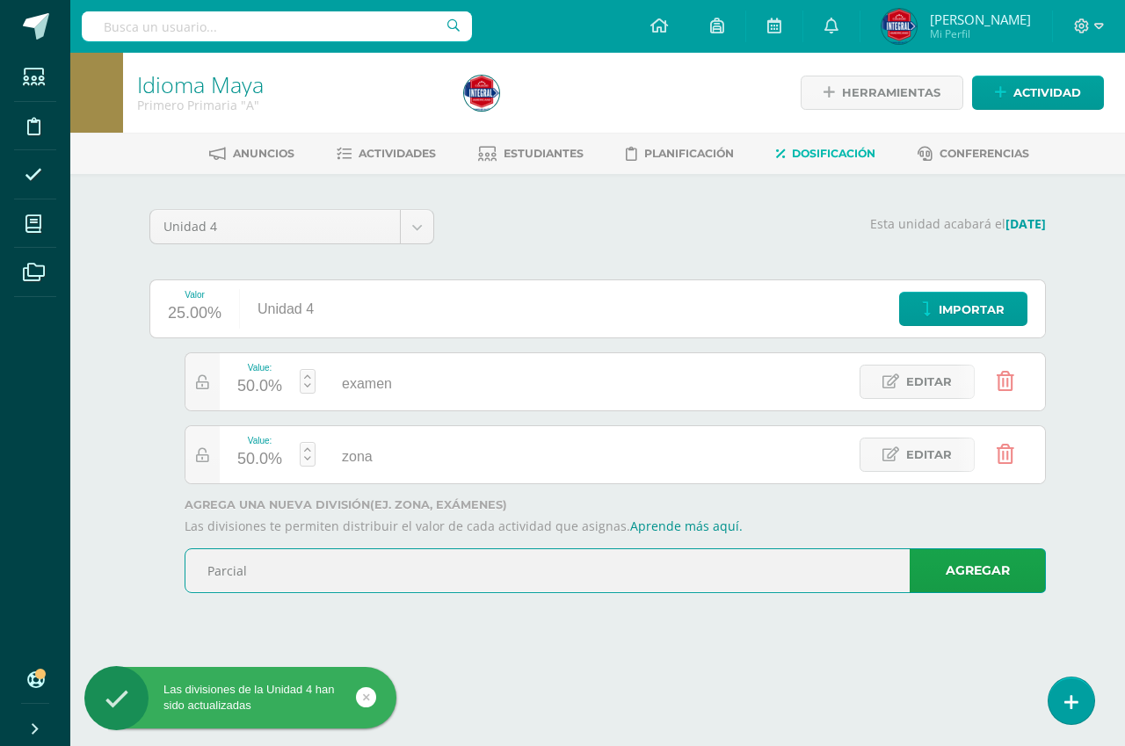
type input "Parcial"
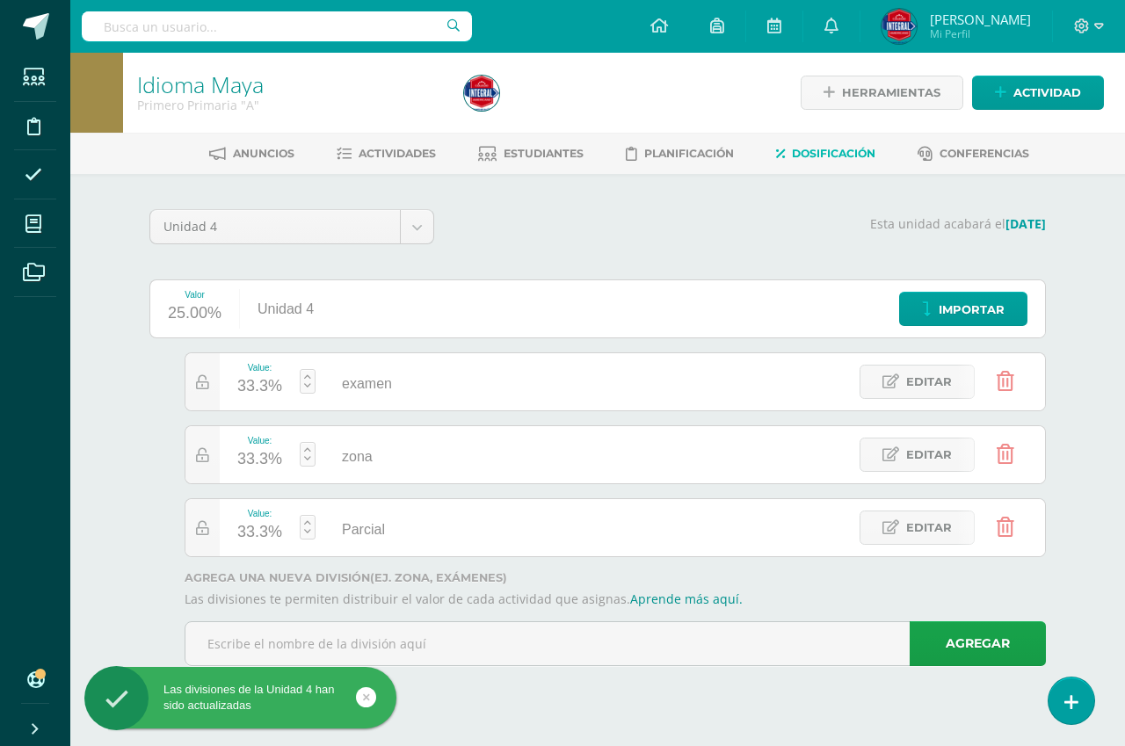
click at [245, 382] on div "33.3%" at bounding box center [259, 387] width 45 height 28
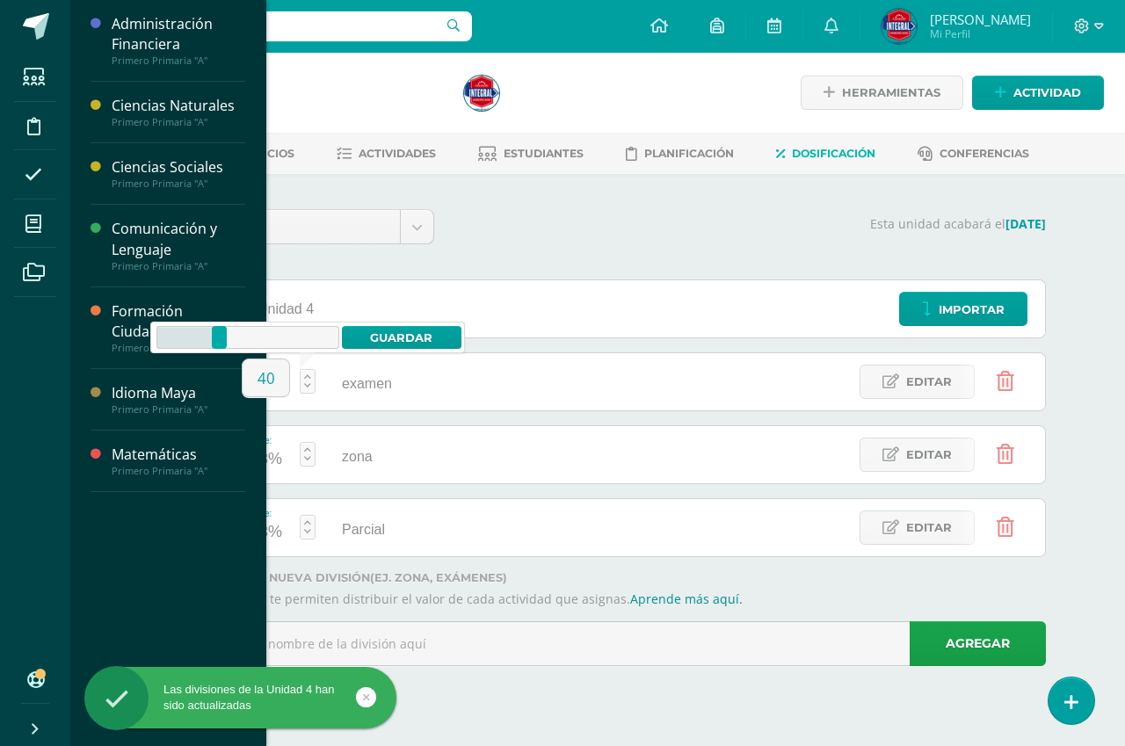
type input "40"
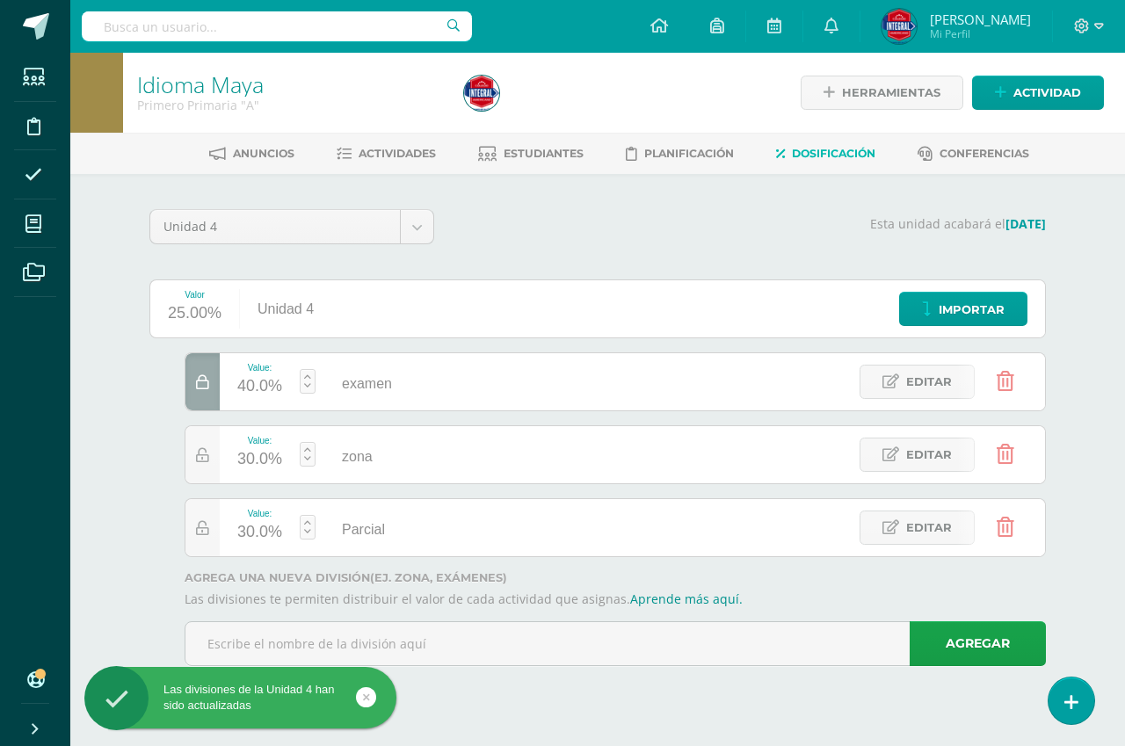
click at [246, 457] on div "30.0%" at bounding box center [259, 460] width 45 height 28
type input "40"
click at [248, 530] on div "20.0%" at bounding box center [259, 533] width 45 height 28
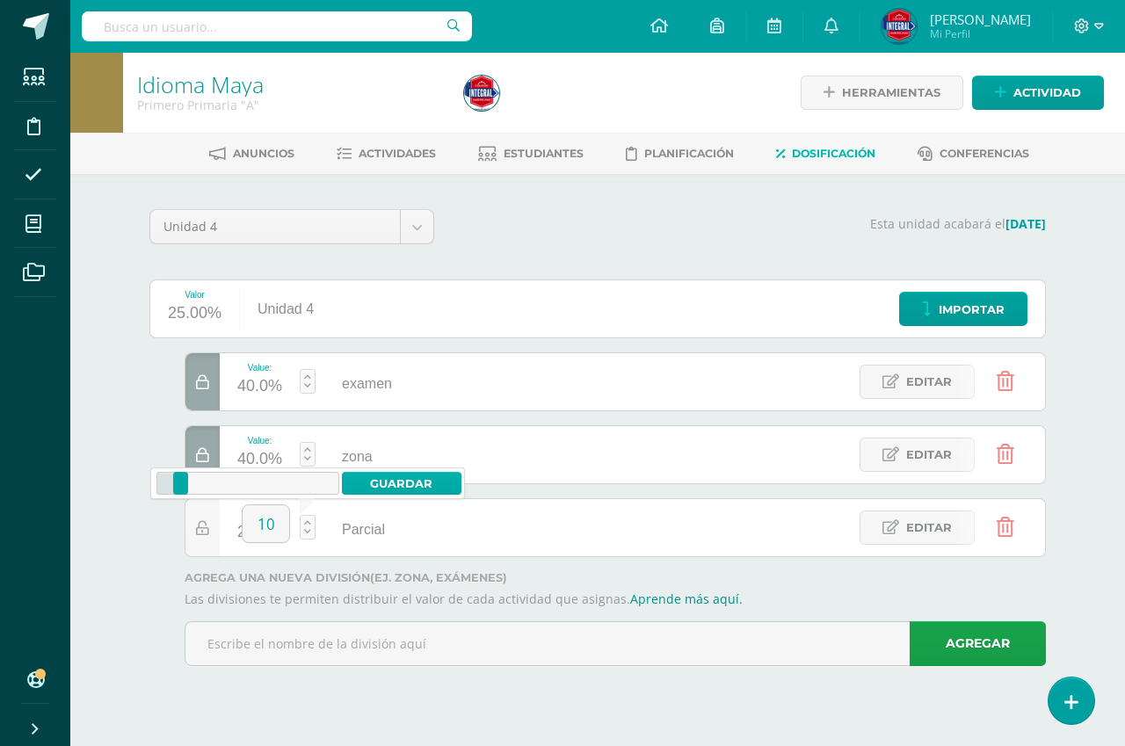
click at [422, 483] on link "Guardar" at bounding box center [402, 483] width 120 height 23
type input "20"
